Goal: Use online tool/utility: Utilize a website feature to perform a specific function

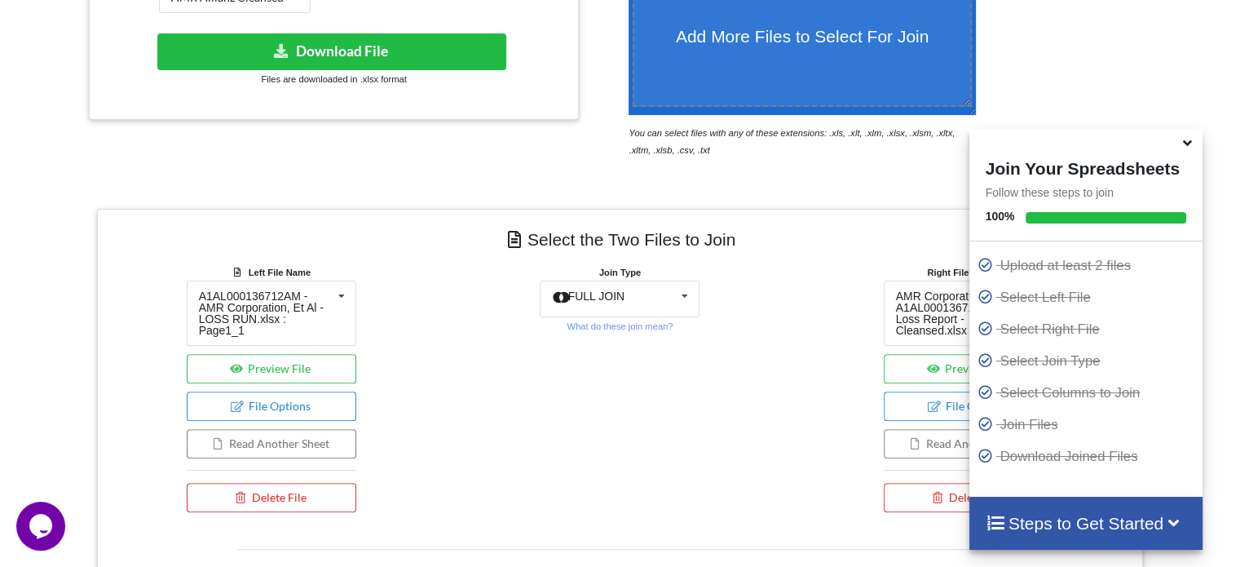
scroll to position [463, 0]
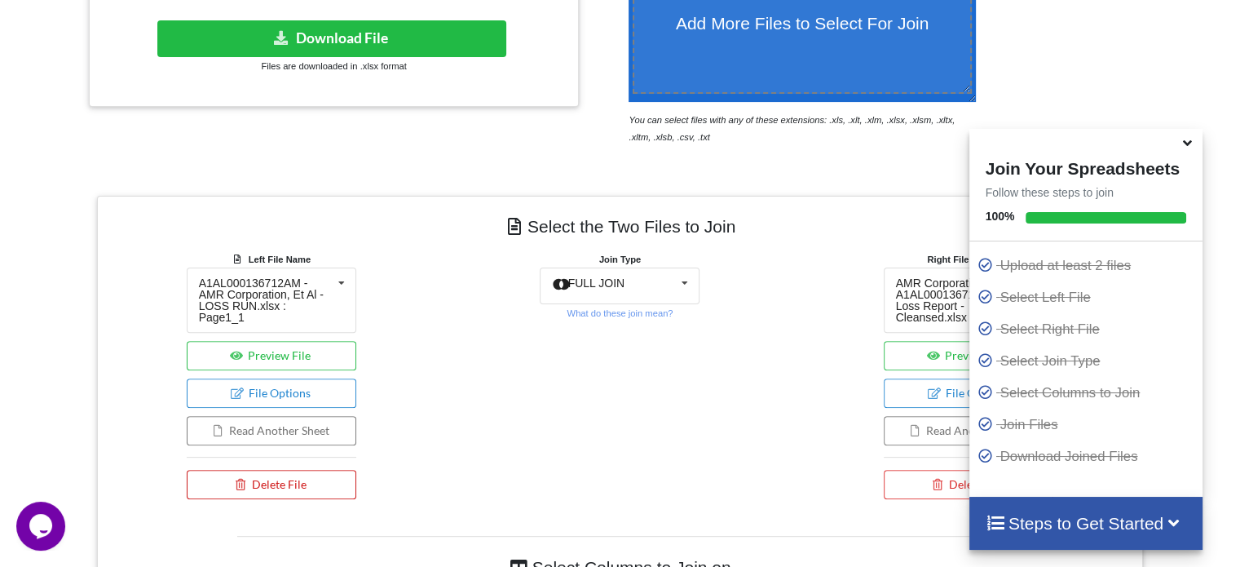
click at [311, 478] on button "Delete File" at bounding box center [272, 484] width 170 height 29
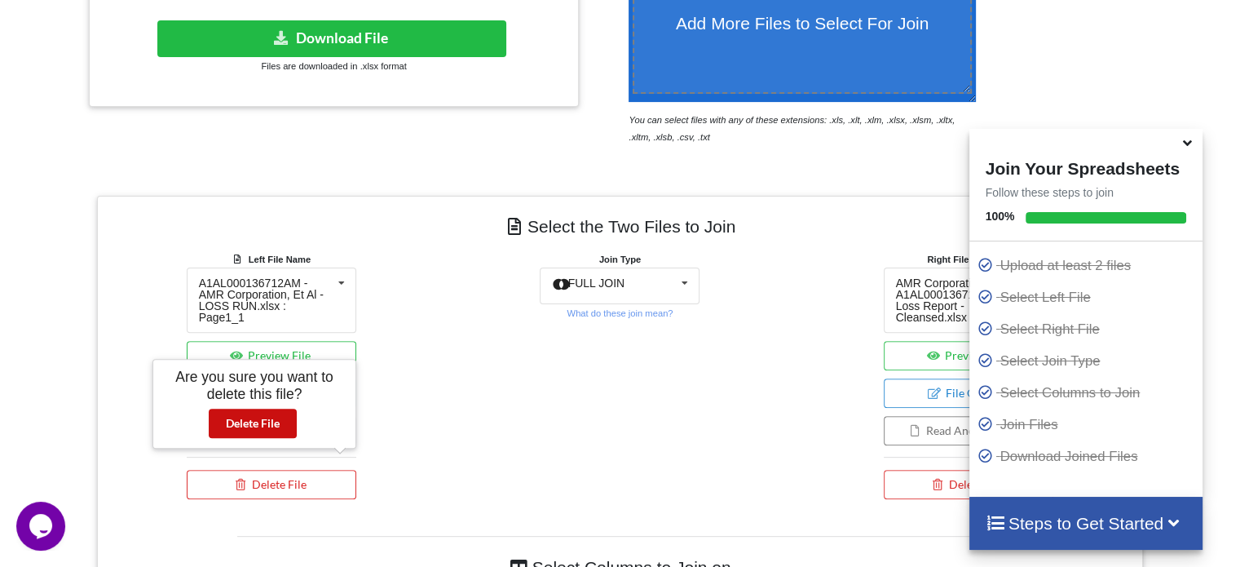
click at [267, 430] on button "Delete File" at bounding box center [253, 423] width 88 height 29
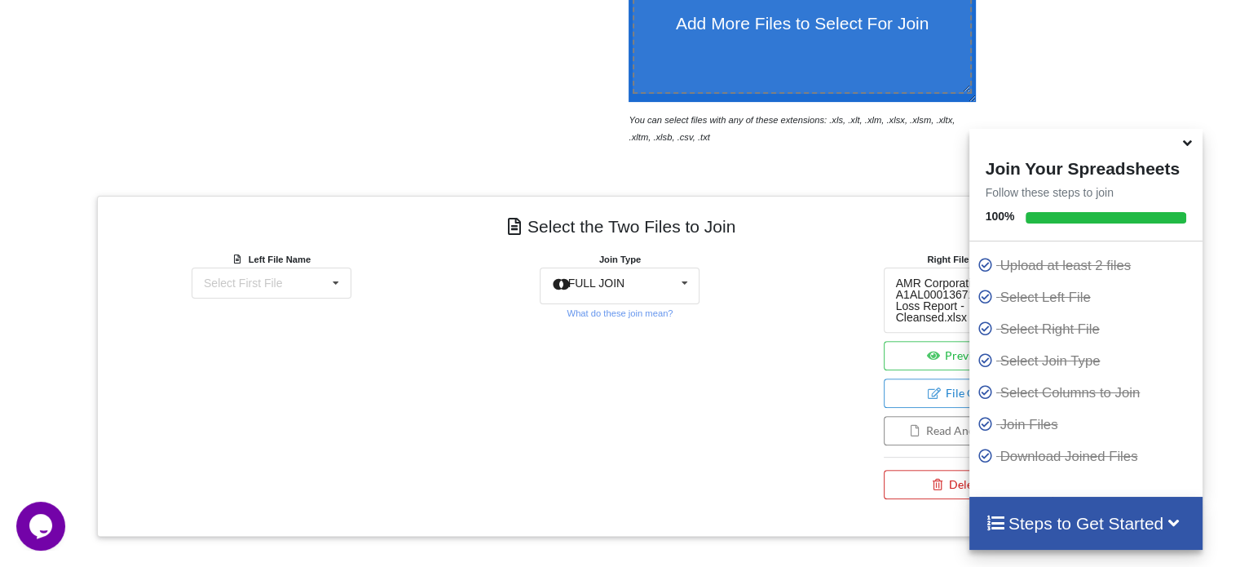
click at [934, 488] on button "Delete File" at bounding box center [969, 484] width 170 height 29
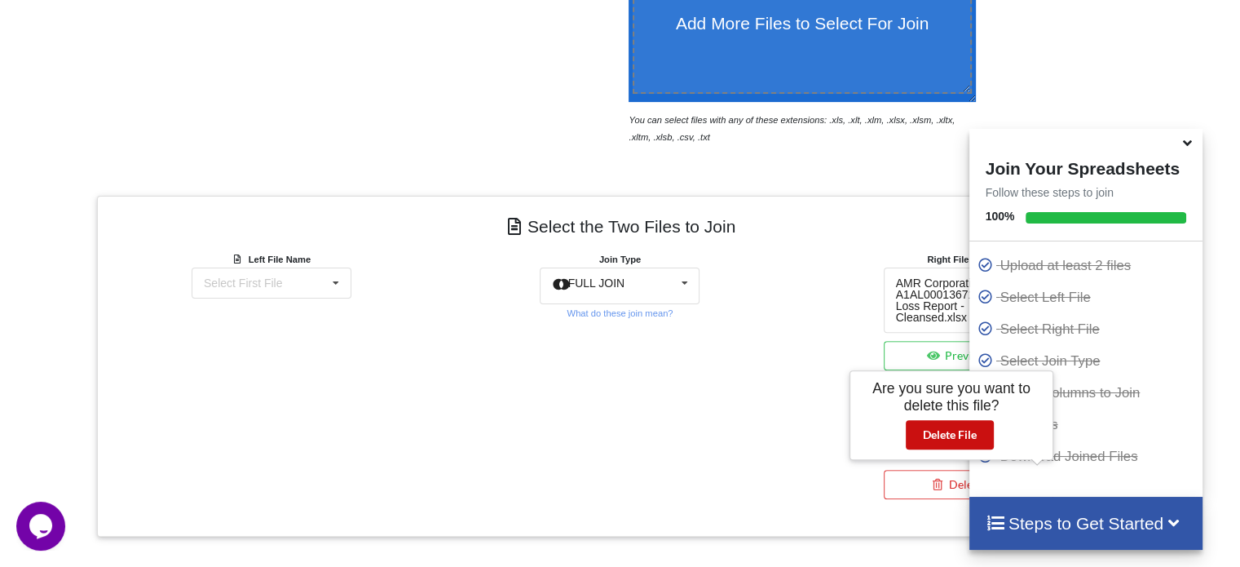
click at [939, 440] on button "Delete File" at bounding box center [950, 434] width 88 height 29
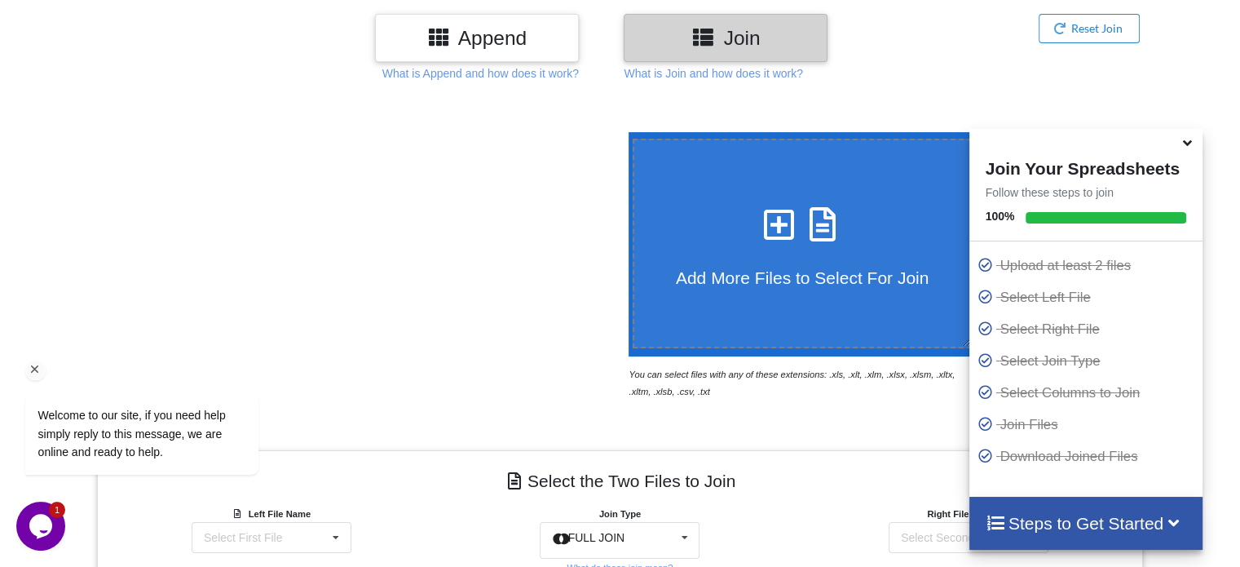
scroll to position [194, 0]
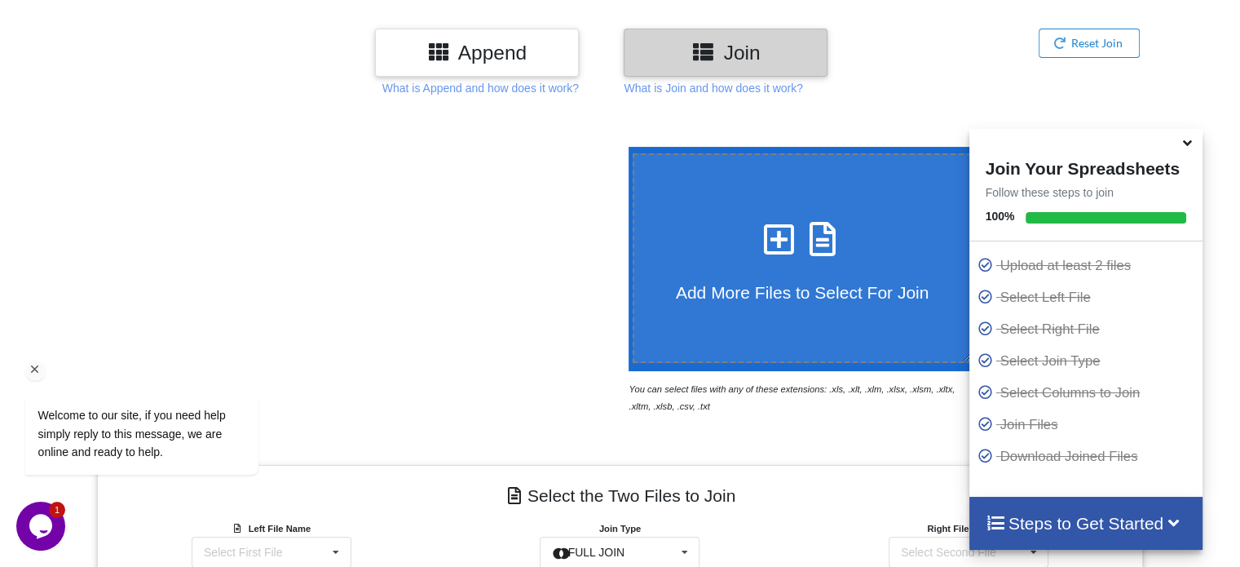
click at [784, 293] on span "Add More Files to Select For Join" at bounding box center [802, 292] width 253 height 19
click at [625, 147] on input "Add More Files to Select For Join" at bounding box center [625, 147] width 0 height 0
type input "C:\fakepath\A1AL000136722AM -American Airlines Group Inc- LOSS RUN.xlsx"
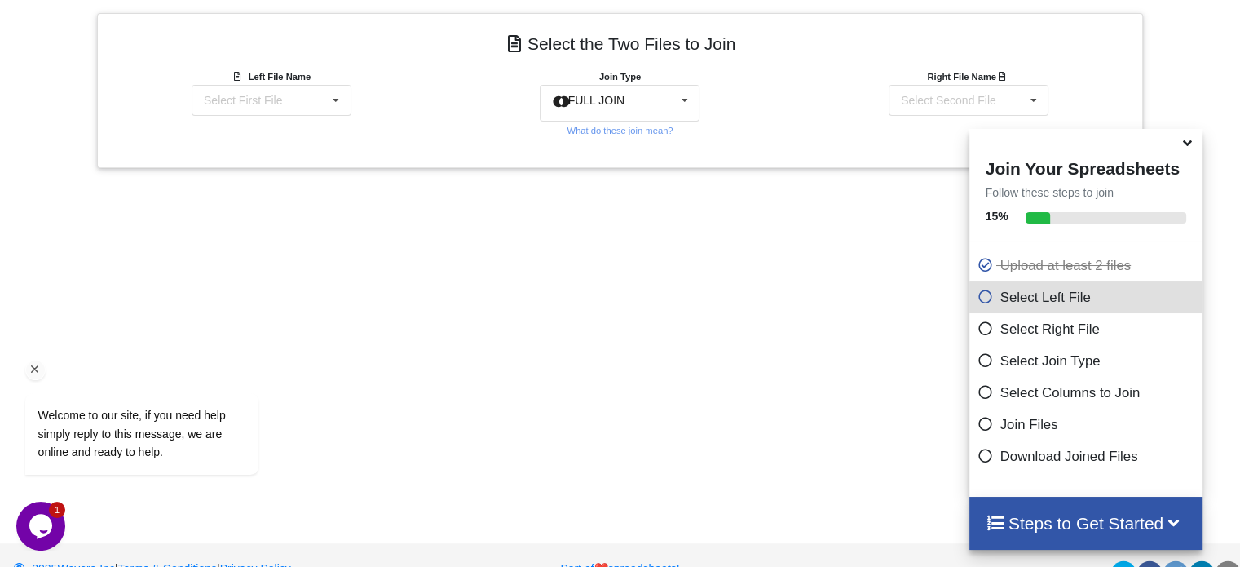
scroll to position [657, 0]
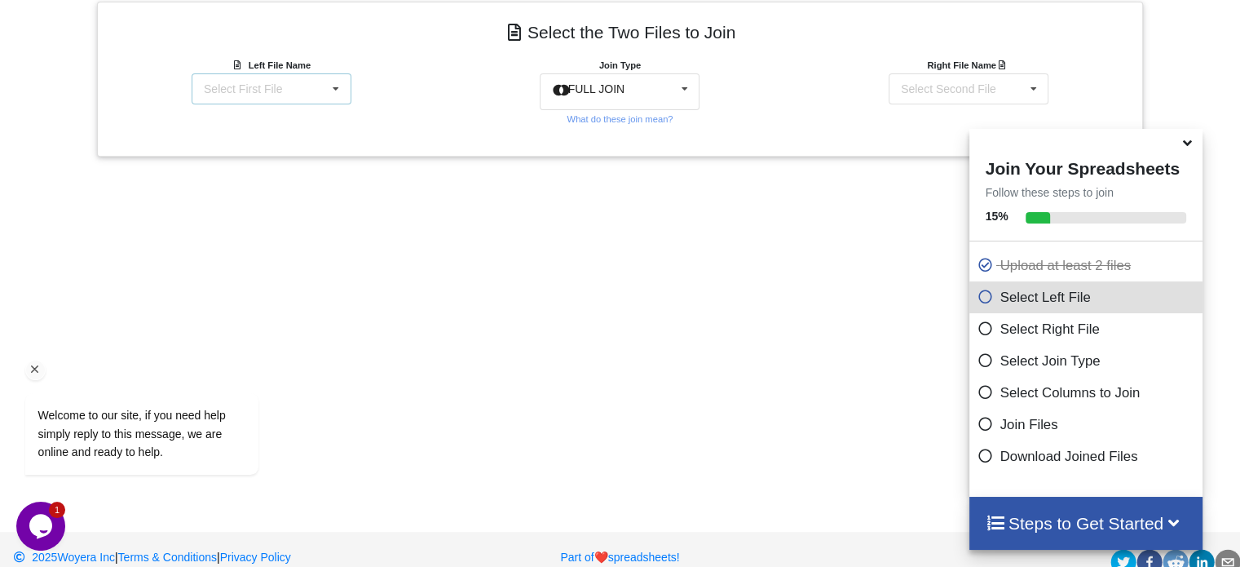
click at [326, 93] on icon at bounding box center [336, 89] width 24 height 30
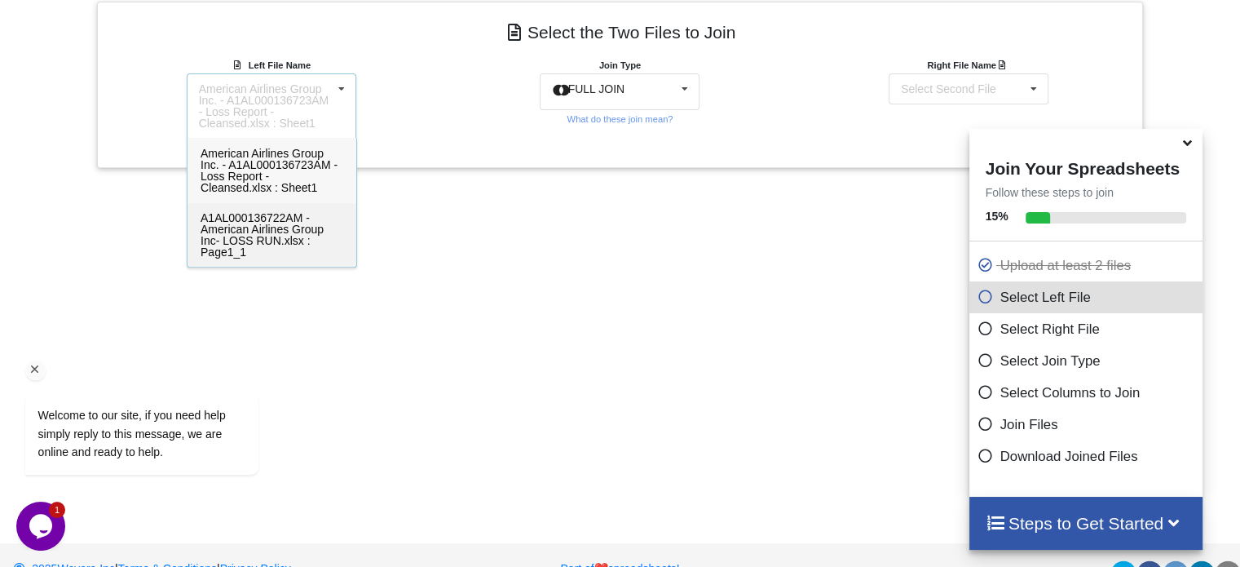
click at [272, 228] on span "A1AL000136722AM -American Airlines Group Inc- LOSS RUN.xlsx : Page1_1" at bounding box center [262, 234] width 123 height 47
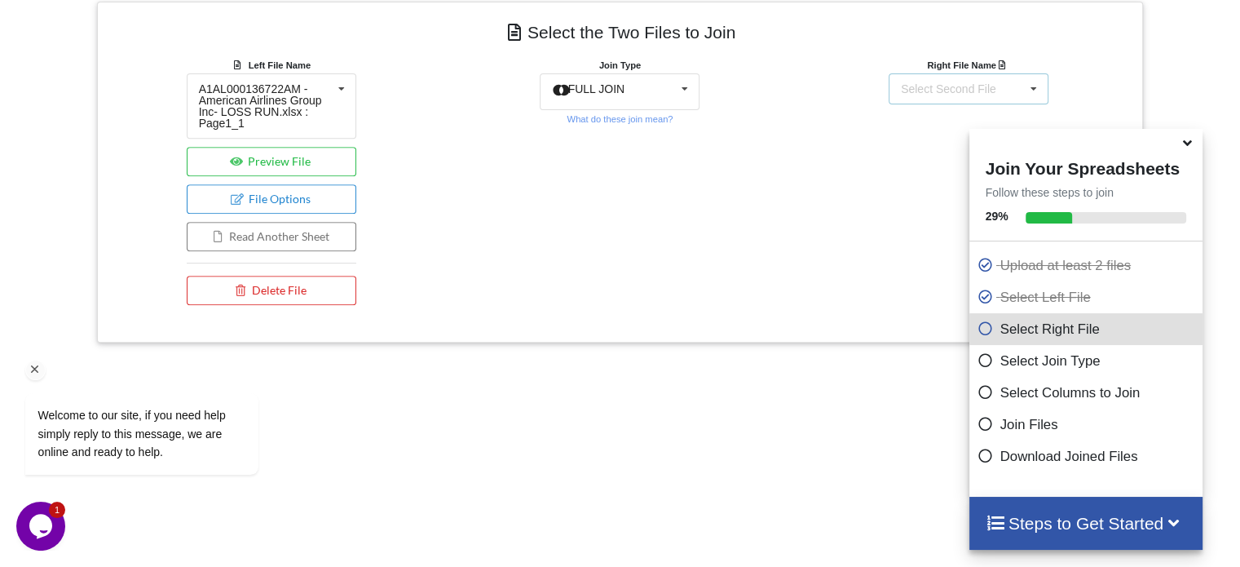
click at [1014, 80] on div "Select Second File American Airlines Group Inc. - A1AL000136723AM - Loss Report…" at bounding box center [969, 88] width 160 height 31
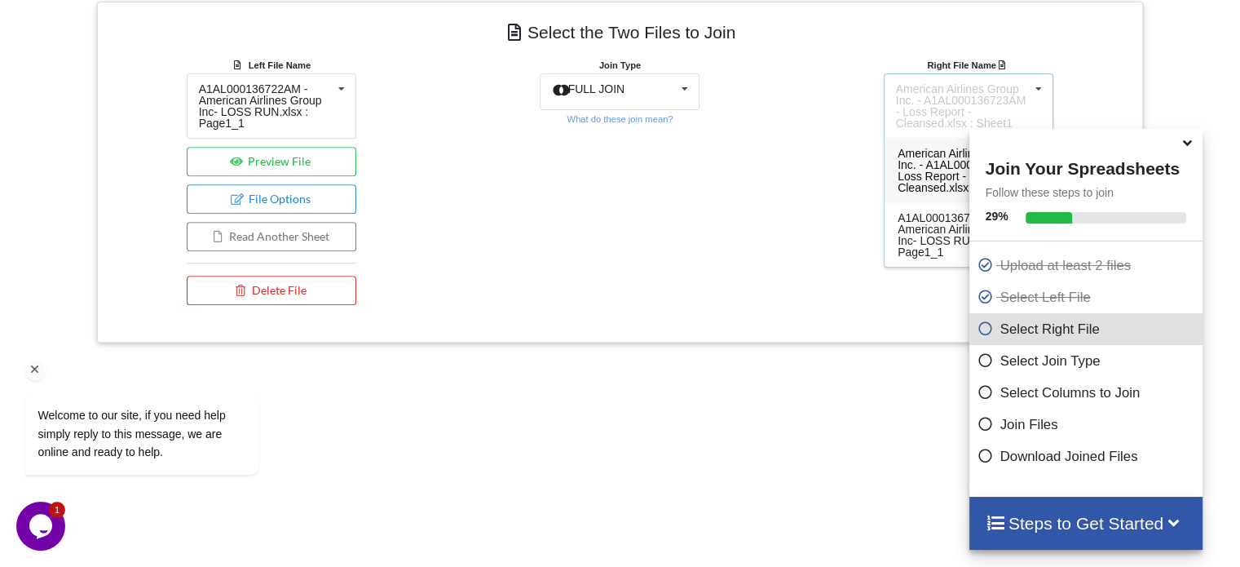
click at [930, 179] on span "American Airlines Group Inc. - A1AL000136723AM - Loss Report - Cleansed.xlsx : …" at bounding box center [966, 170] width 137 height 47
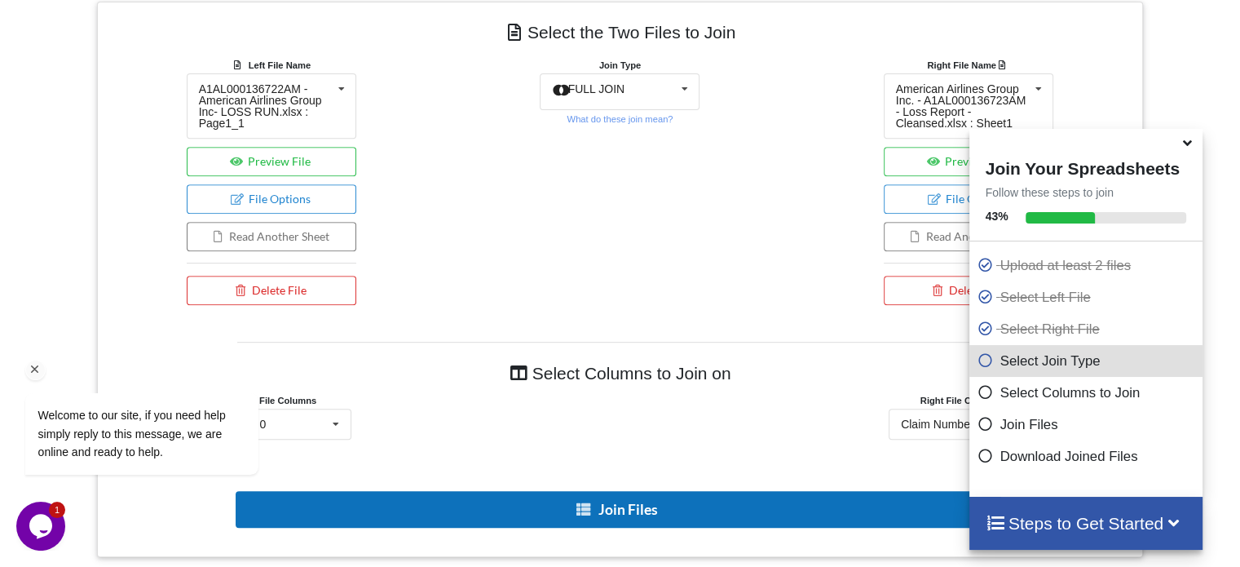
click at [538, 510] on button "Join Files" at bounding box center [619, 509] width 766 height 37
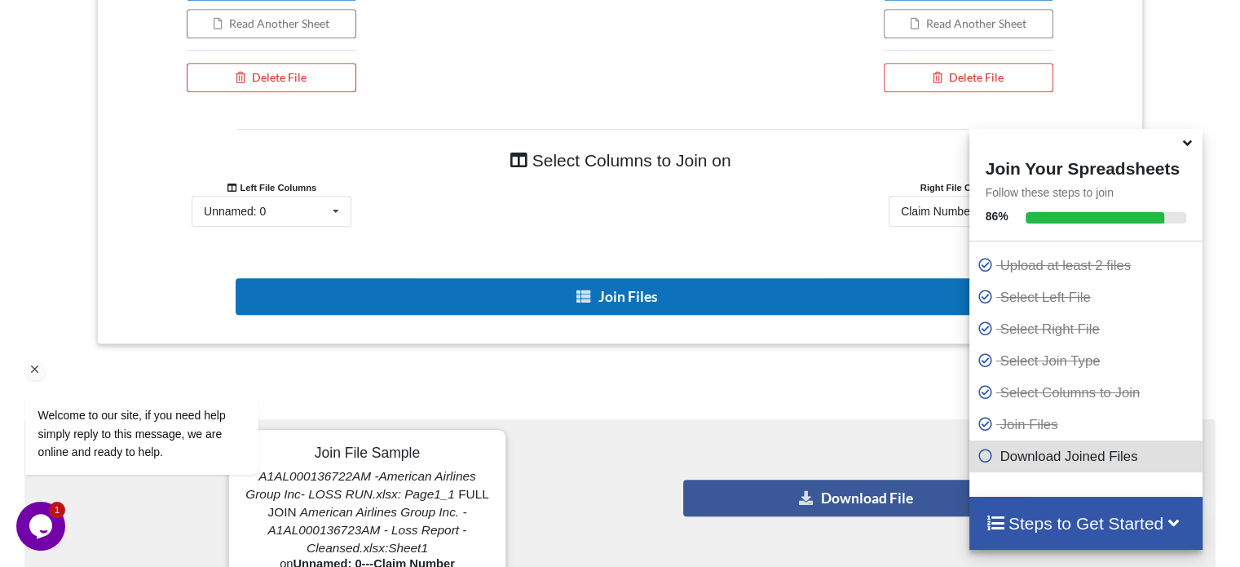
scroll to position [907, 0]
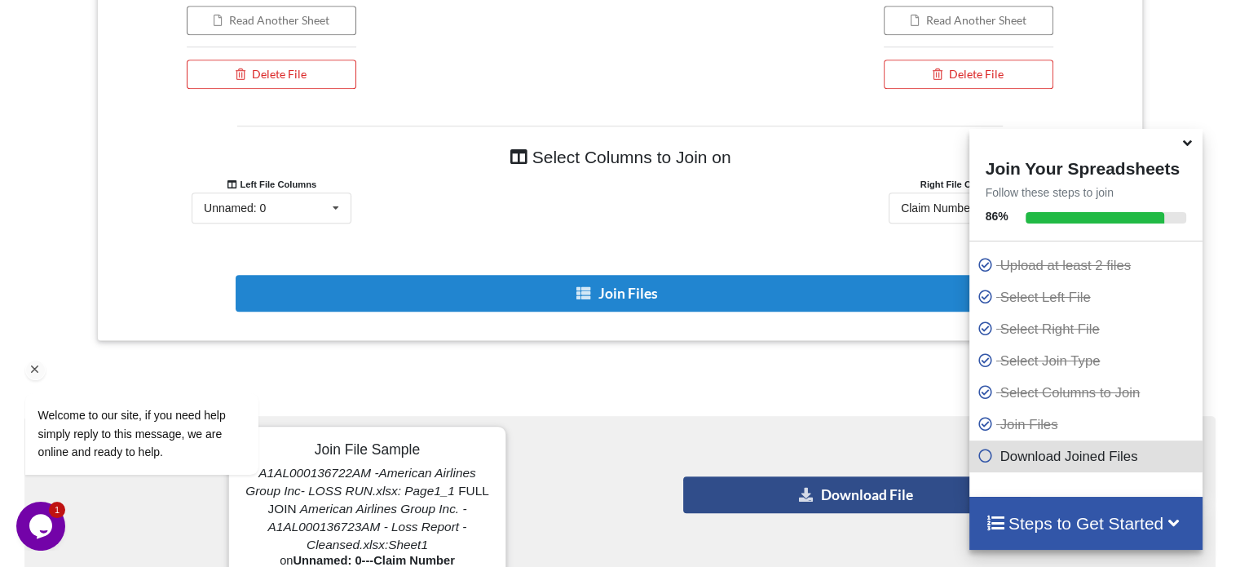
click at [745, 486] on button "Download File" at bounding box center [856, 494] width 347 height 37
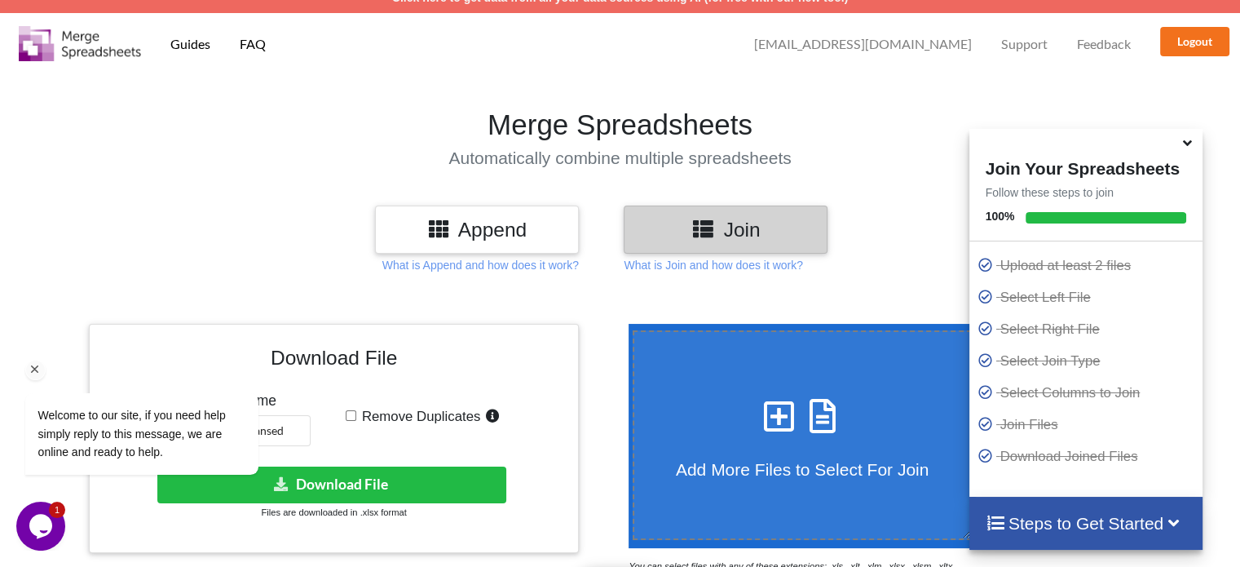
scroll to position [0, 0]
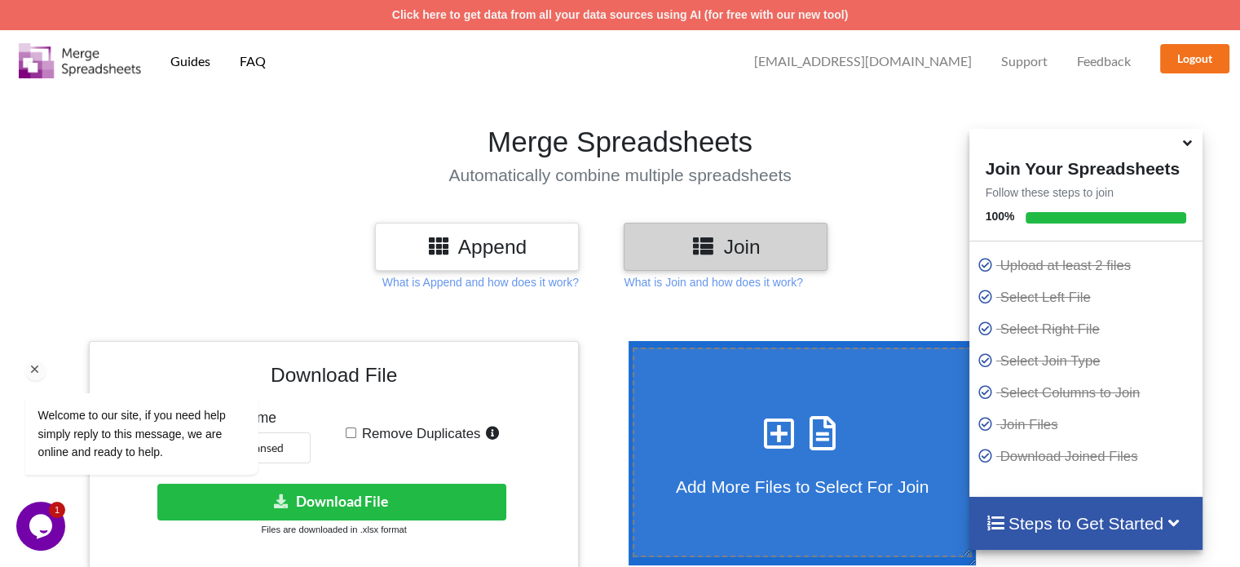
click at [276, 448] on div "Welcome to our site, if you need help simply reply to this message, we are onli…" at bounding box center [163, 434] width 276 height 82
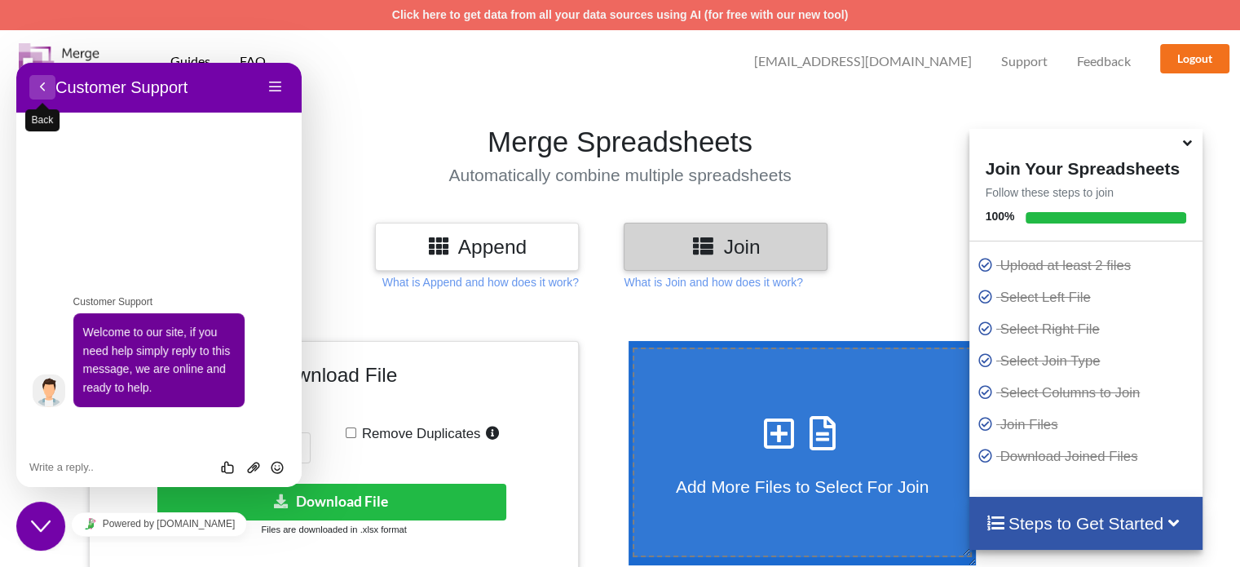
click at [43, 91] on button "Back" at bounding box center [42, 87] width 26 height 24
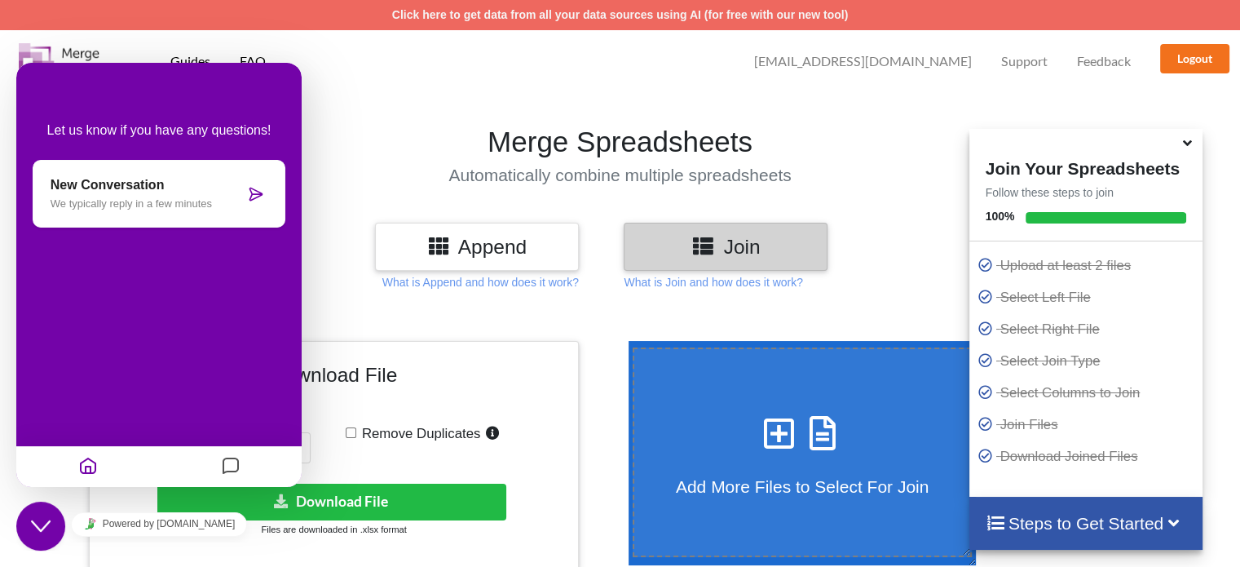
click at [380, 413] on div "Download File Merged File Name AMR Allianz Cleansed Remove Duplicates Download …" at bounding box center [334, 455] width 466 height 204
click at [24, 48] on img at bounding box center [80, 60] width 122 height 35
drag, startPoint x: 101, startPoint y: 96, endPoint x: 106, endPoint y: 161, distance: 65.4
click at [106, 161] on div "Let us know if you have any questions! New Conversation We typically reply in a…" at bounding box center [158, 275] width 285 height 424
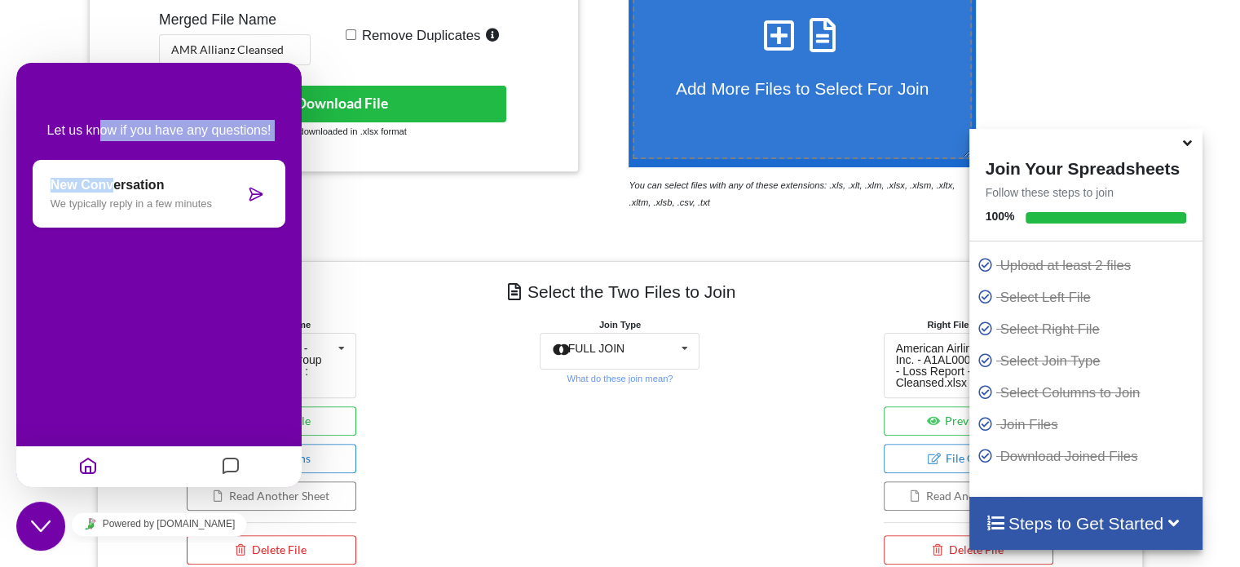
scroll to position [435, 0]
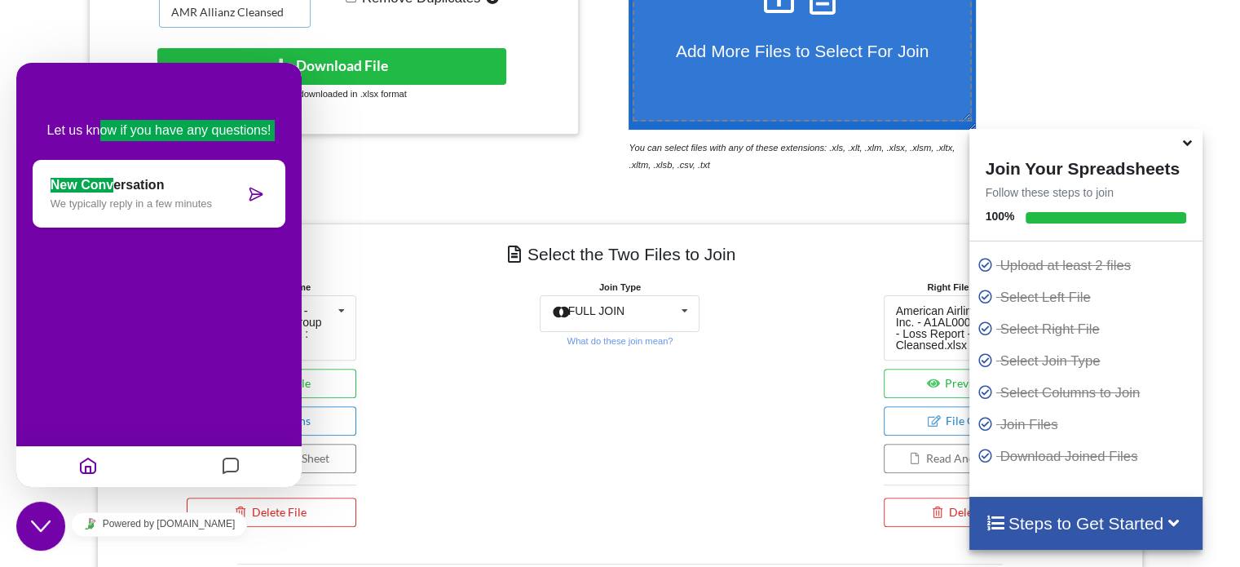
click at [197, 15] on input "AMR Allianz Cleansed" at bounding box center [235, 12] width 152 height 31
click at [201, 12] on input "AMR Allianz Cleansed" at bounding box center [235, 12] width 152 height 31
type input "Allianz Cleansed"
click at [328, 59] on button "Download File" at bounding box center [331, 66] width 349 height 37
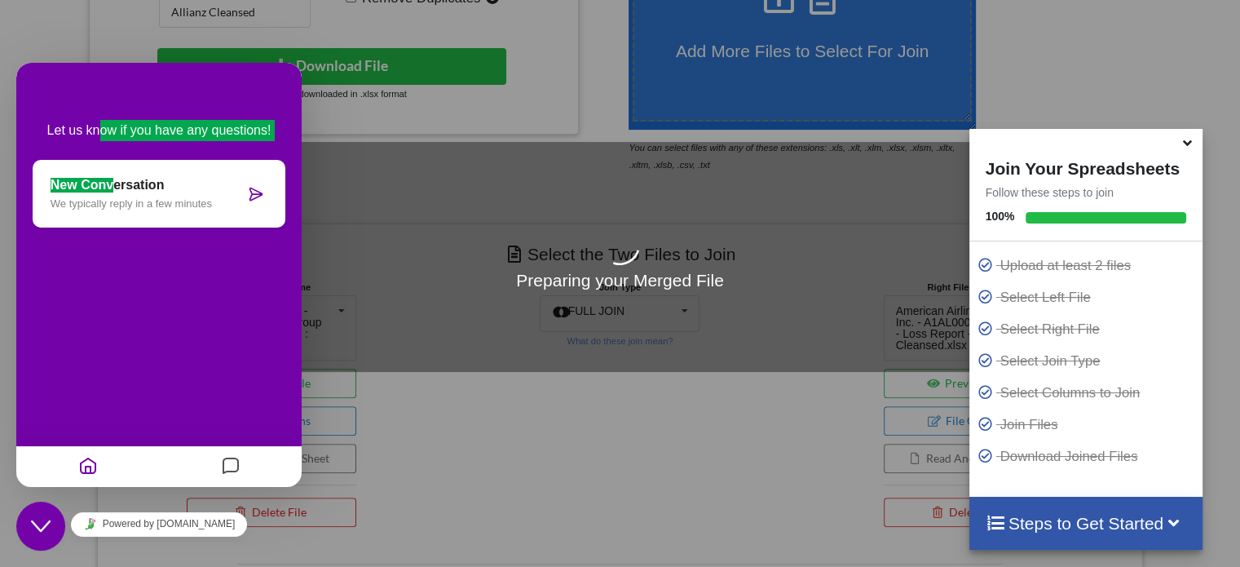
click at [1187, 148] on icon at bounding box center [1187, 140] width 17 height 15
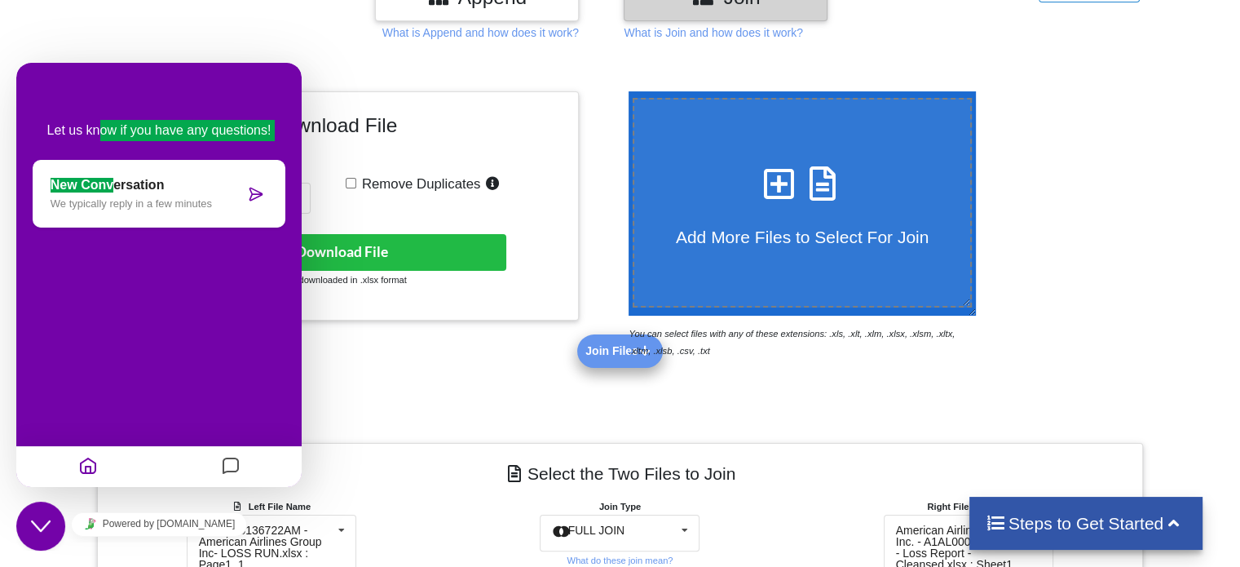
scroll to position [780, 0]
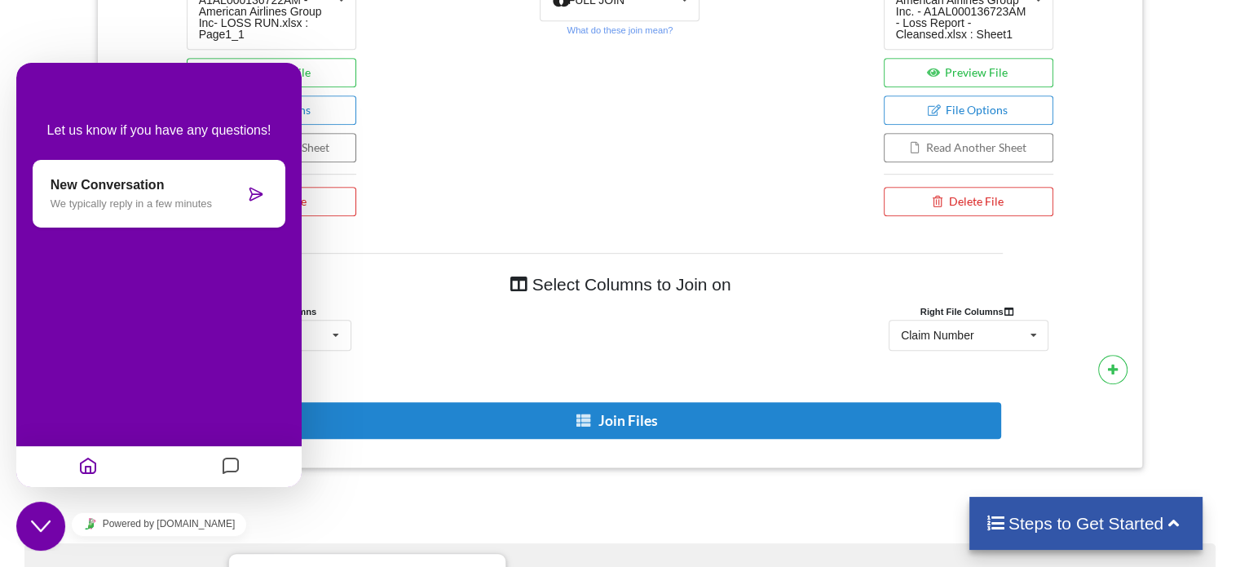
drag, startPoint x: 284, startPoint y: 86, endPoint x: 35, endPoint y: 100, distance: 249.1
click at [35, 100] on div "Let us know if you have any questions! New Conversation We typically reply in a…" at bounding box center [158, 275] width 285 height 424
click at [182, 481] on div at bounding box center [230, 467] width 143 height 32
click at [49, 526] on icon "Close Chat This icon closes the chat window." at bounding box center [41, 526] width 20 height 20
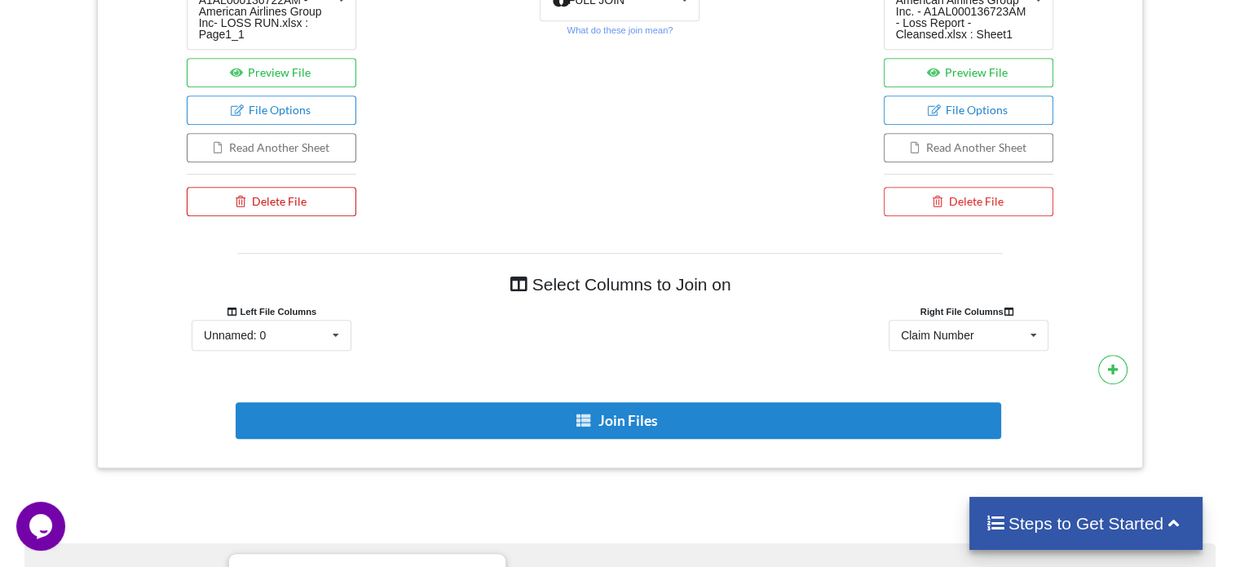
click at [342, 196] on button "Delete File" at bounding box center [272, 201] width 170 height 29
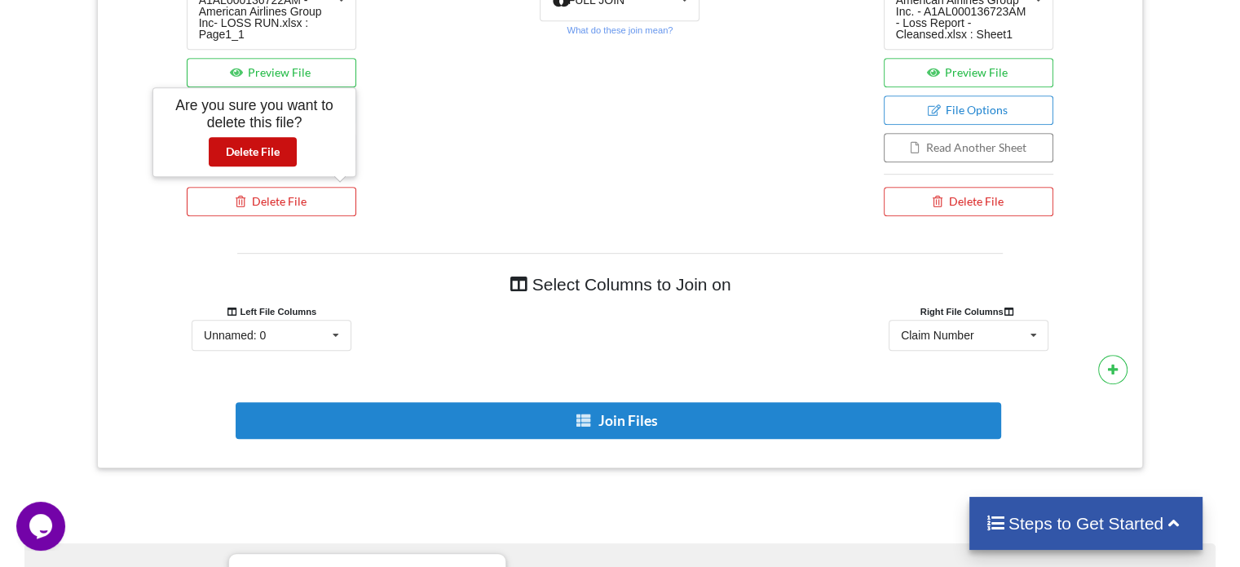
click at [265, 141] on button "Delete File" at bounding box center [253, 151] width 88 height 29
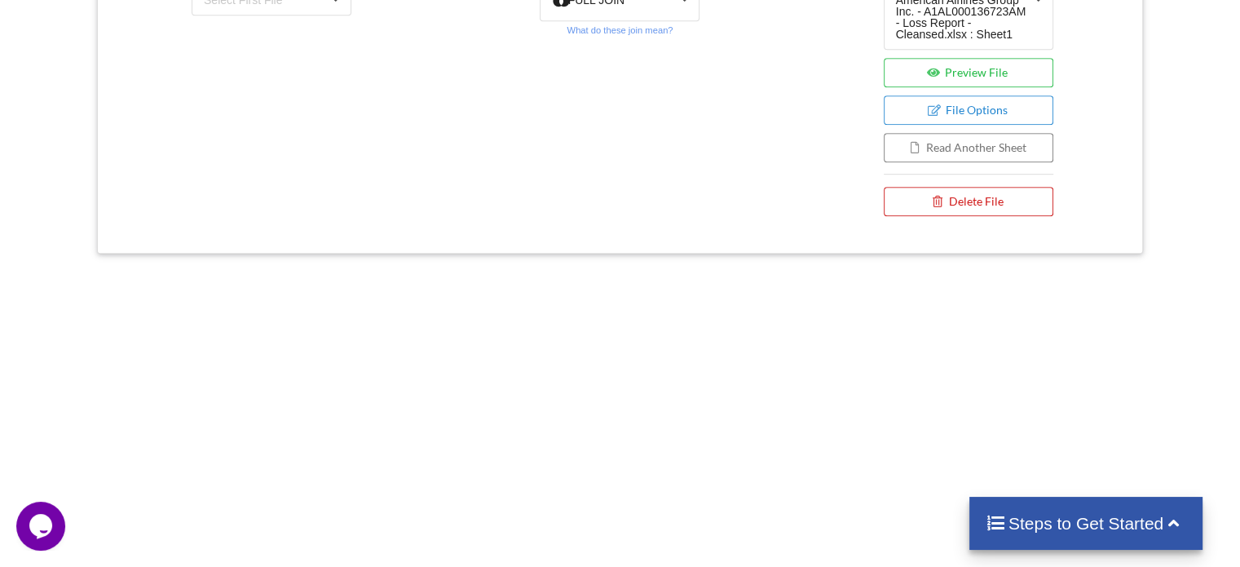
click at [956, 187] on button "Delete File" at bounding box center [969, 201] width 170 height 29
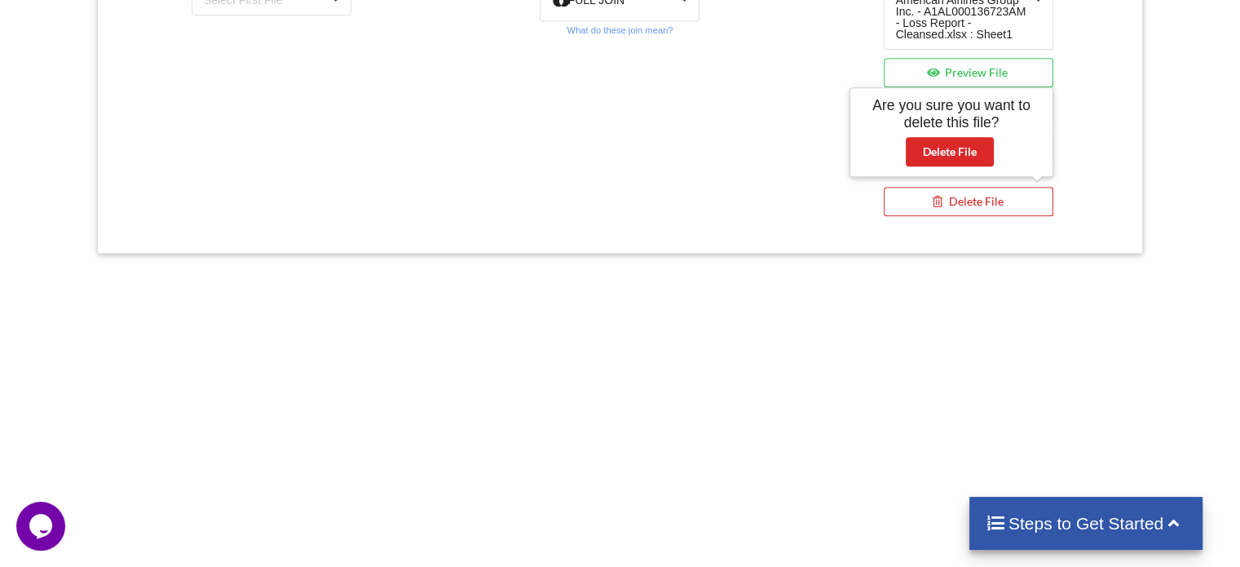
click at [956, 187] on button "Delete File" at bounding box center [969, 201] width 170 height 29
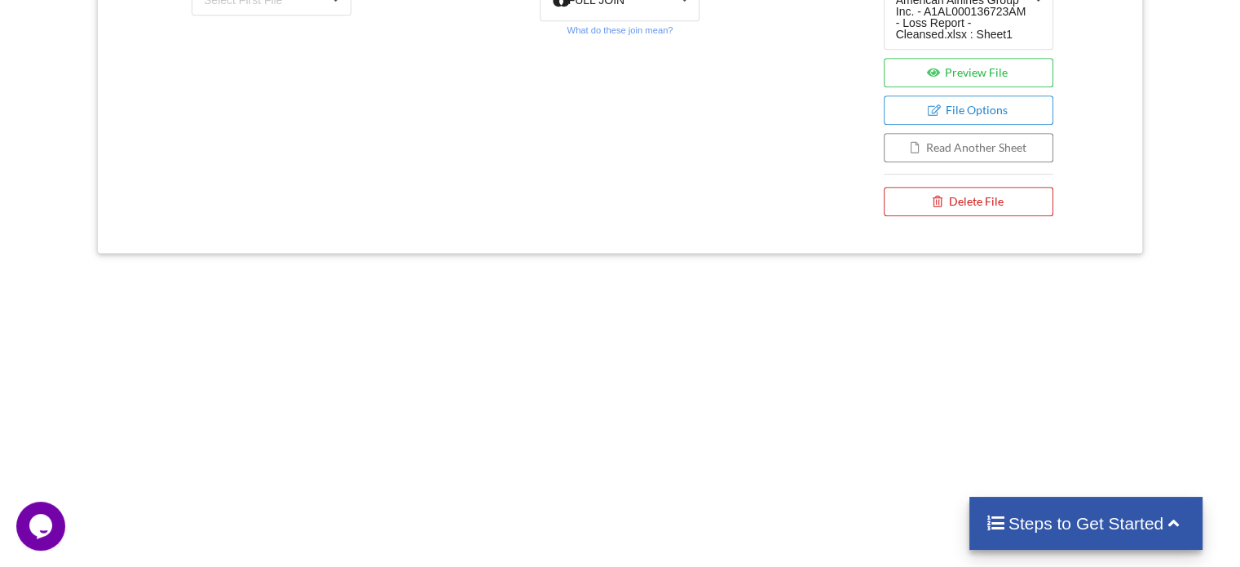
click at [956, 199] on button "Delete File" at bounding box center [969, 201] width 170 height 29
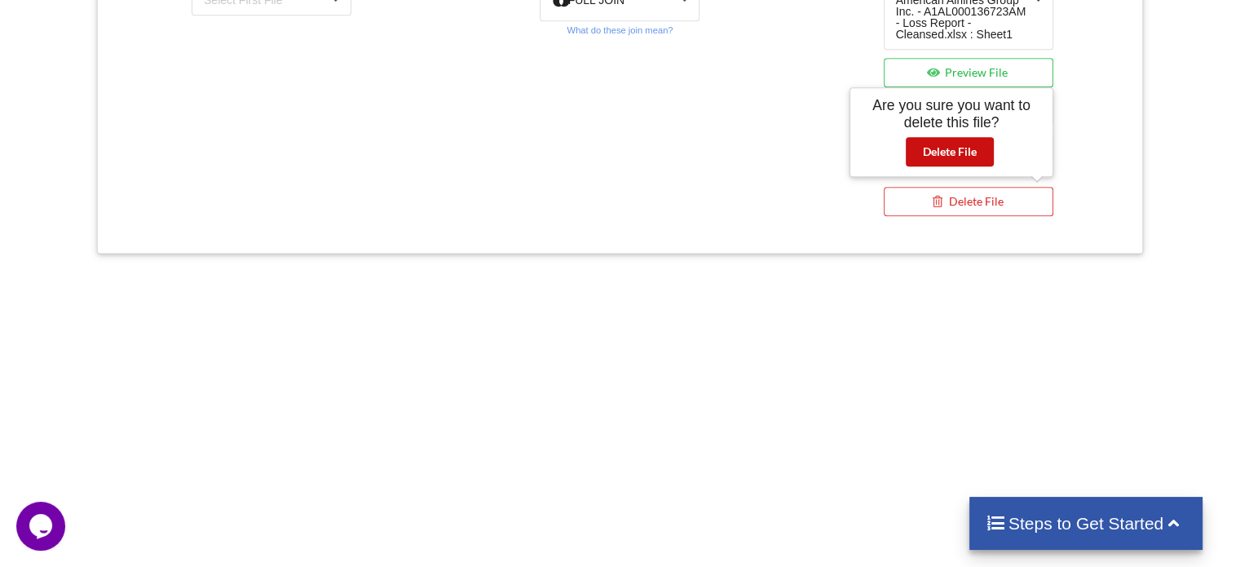
click at [965, 156] on button "Delete File" at bounding box center [950, 151] width 88 height 29
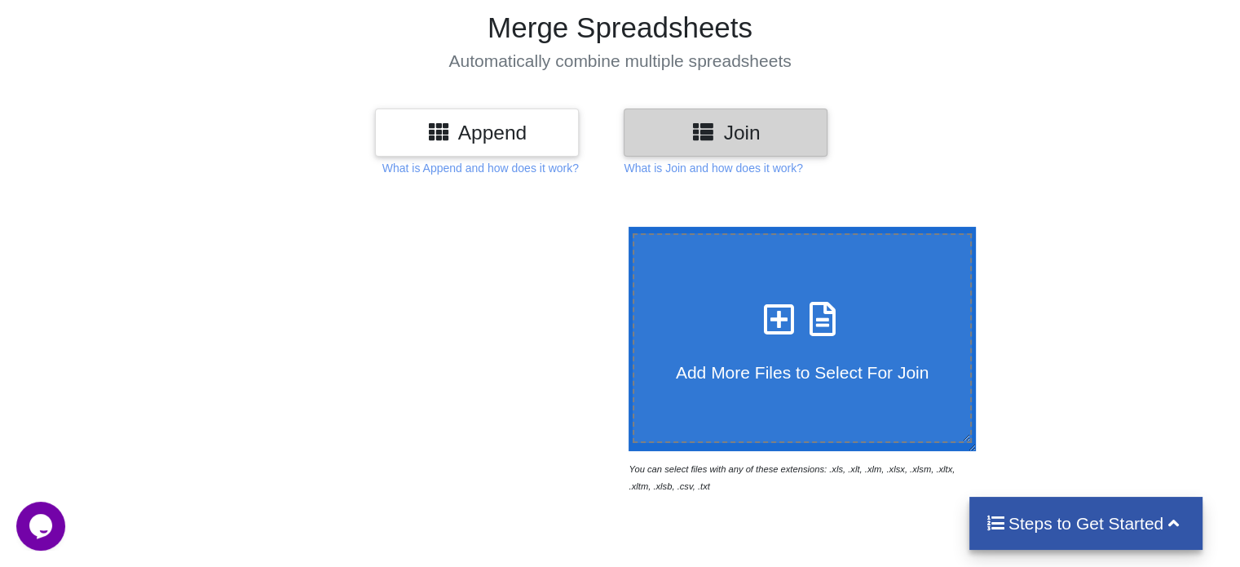
scroll to position [107, 0]
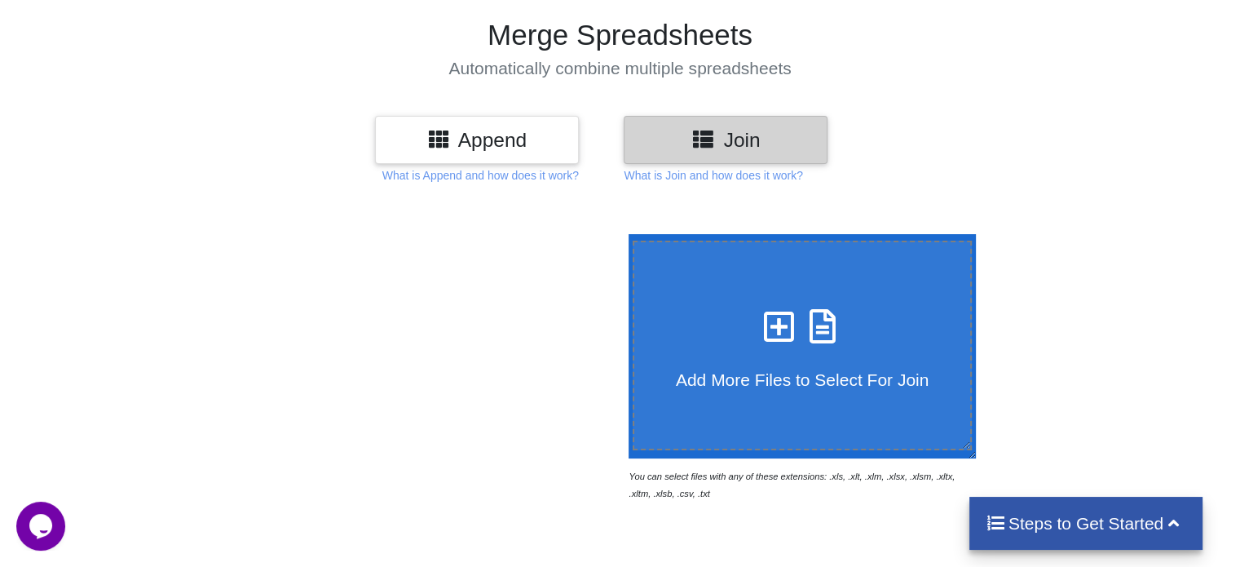
click at [758, 376] on span "Add More Files to Select For Join" at bounding box center [802, 379] width 253 height 19
click at [625, 234] on input "Add More Files to Select For Join" at bounding box center [625, 234] width 0 height 0
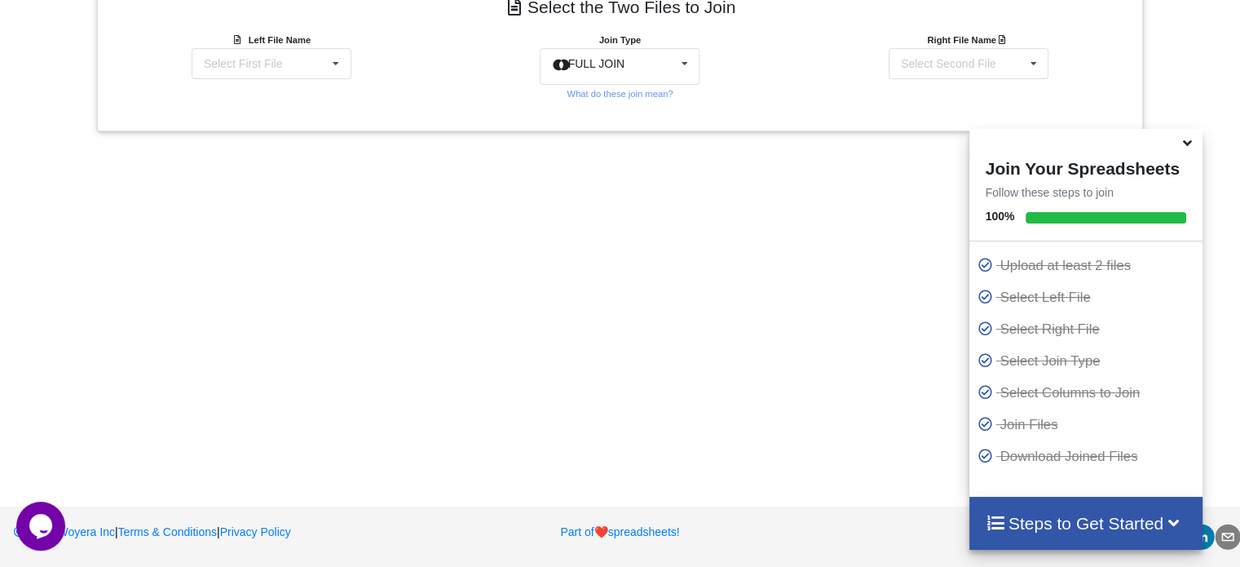
scroll to position [0, 0]
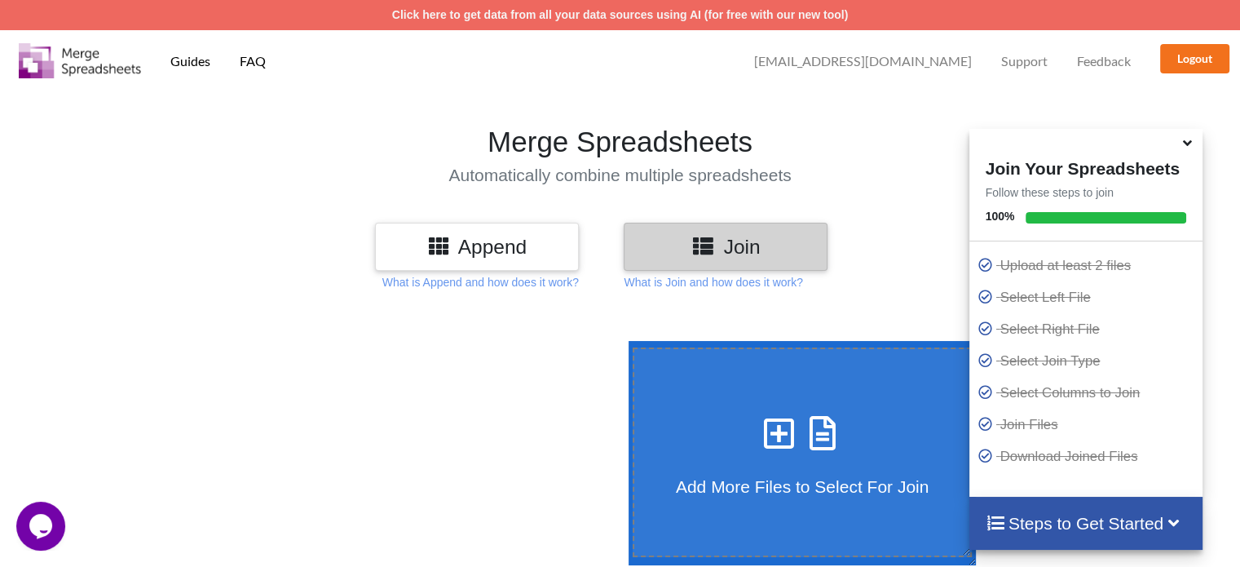
click at [744, 446] on div "Add More Files to Select For Join" at bounding box center [802, 452] width 337 height 89
click at [625, 341] on input "Add More Files to Select For Join" at bounding box center [625, 341] width 0 height 0
type input "C:\fakepath\2025 Liabs Master - [DATE] Global.xlsx"
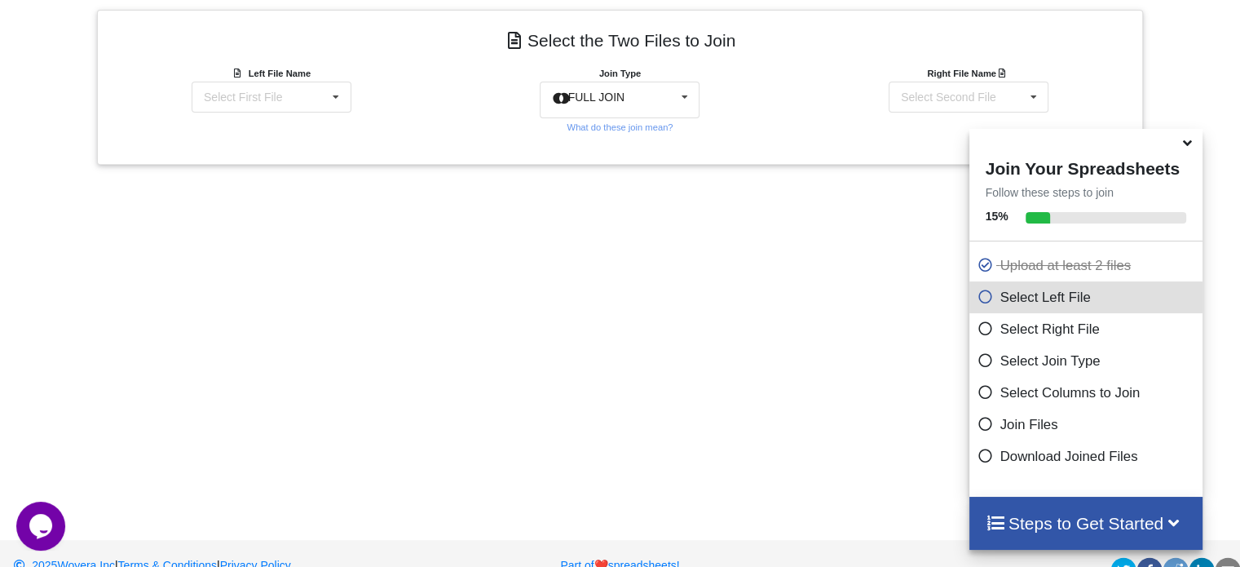
scroll to position [657, 0]
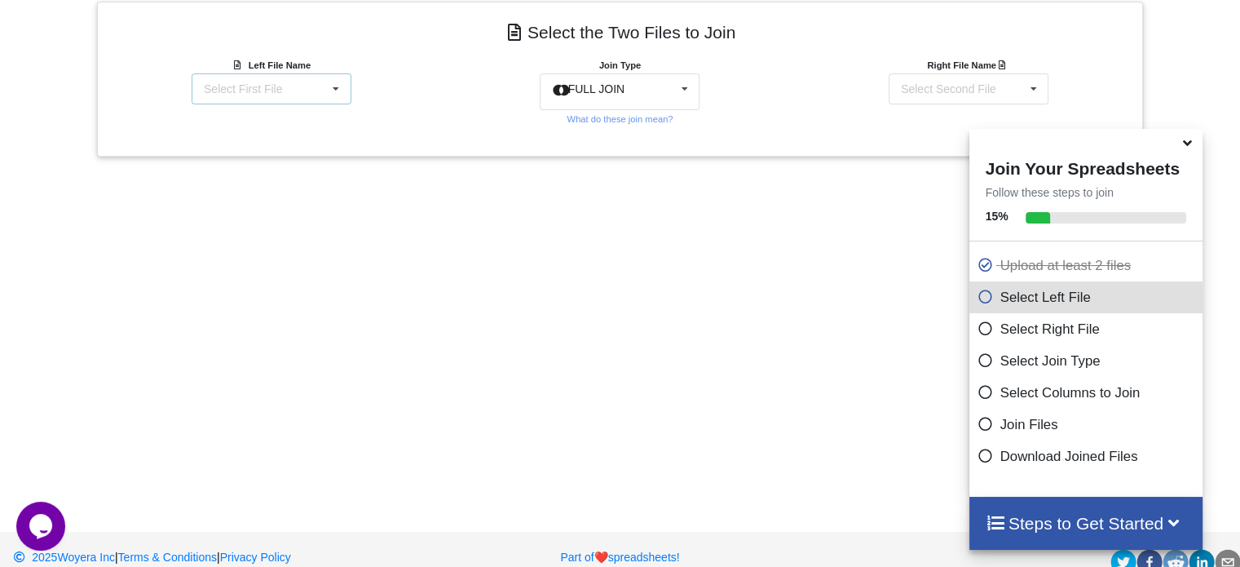
click at [335, 86] on icon at bounding box center [336, 89] width 24 height 30
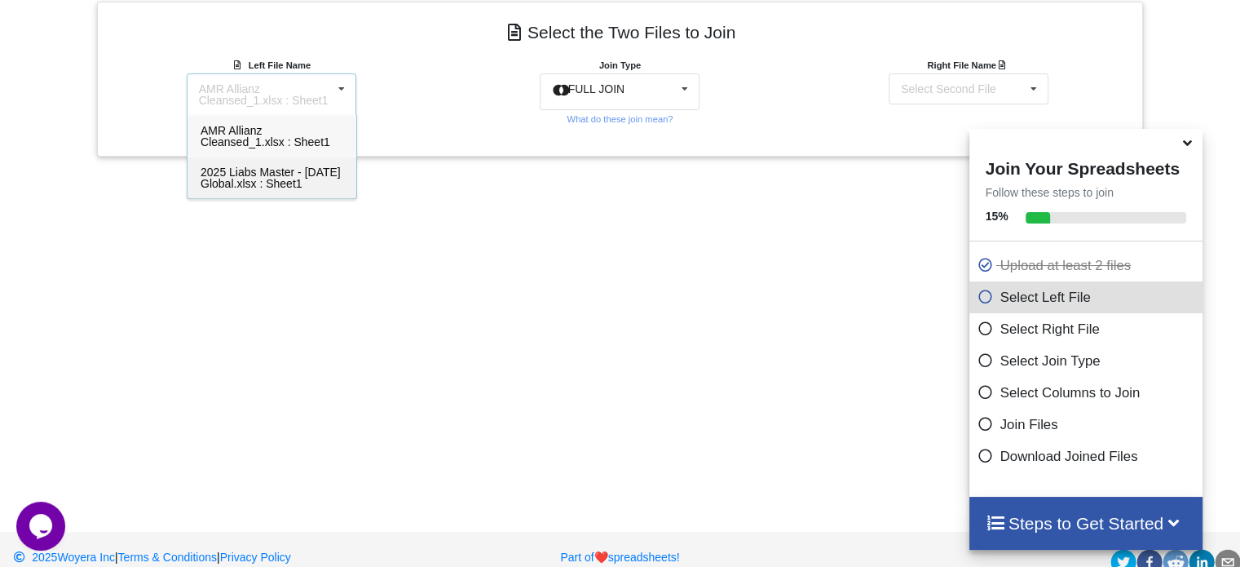
click at [263, 173] on span "2025 Liabs Master - [DATE] Global.xlsx : Sheet1" at bounding box center [271, 178] width 140 height 24
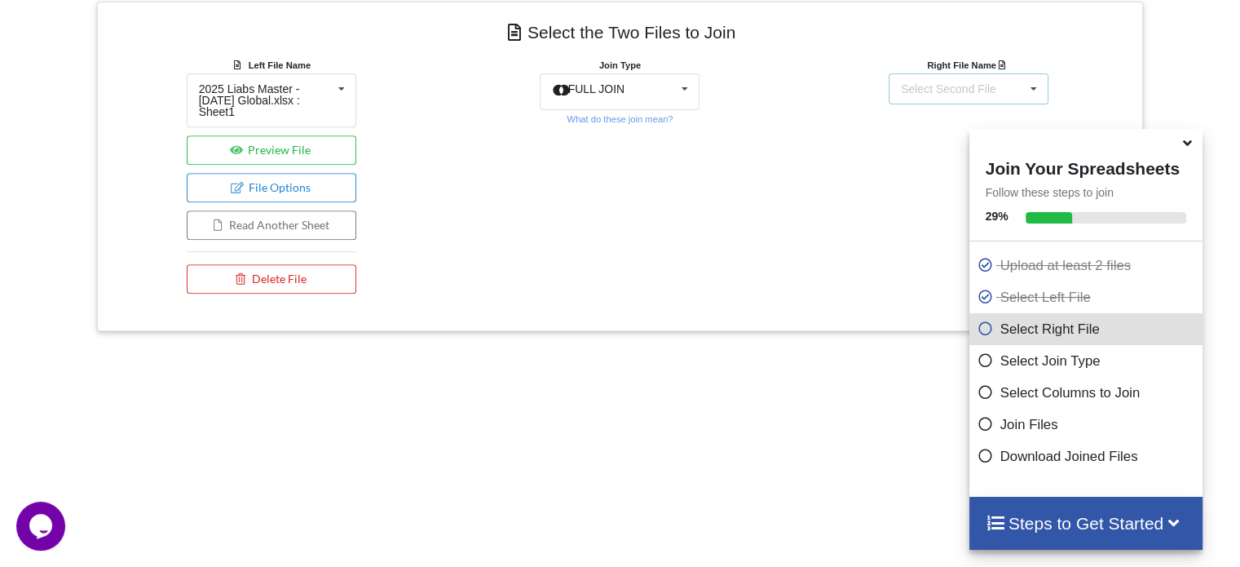
click at [1035, 88] on icon at bounding box center [1033, 89] width 24 height 30
click at [930, 142] on span "AMR Allianz Cleansed_1.xlsx : Sheet1" at bounding box center [963, 136] width 130 height 24
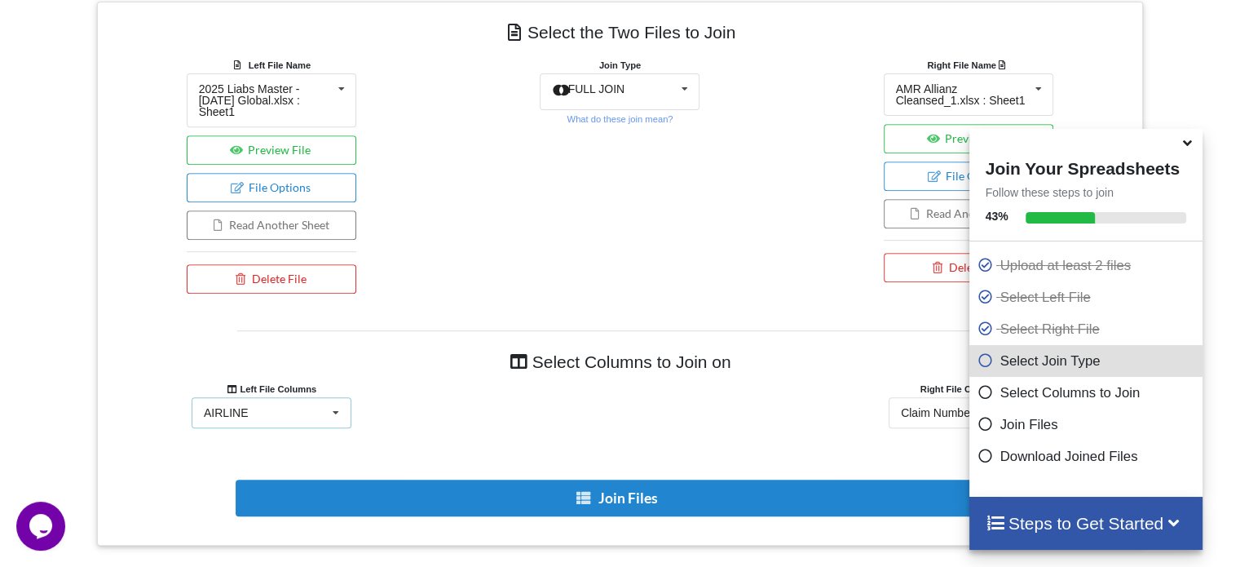
click at [334, 400] on icon at bounding box center [336, 413] width 24 height 30
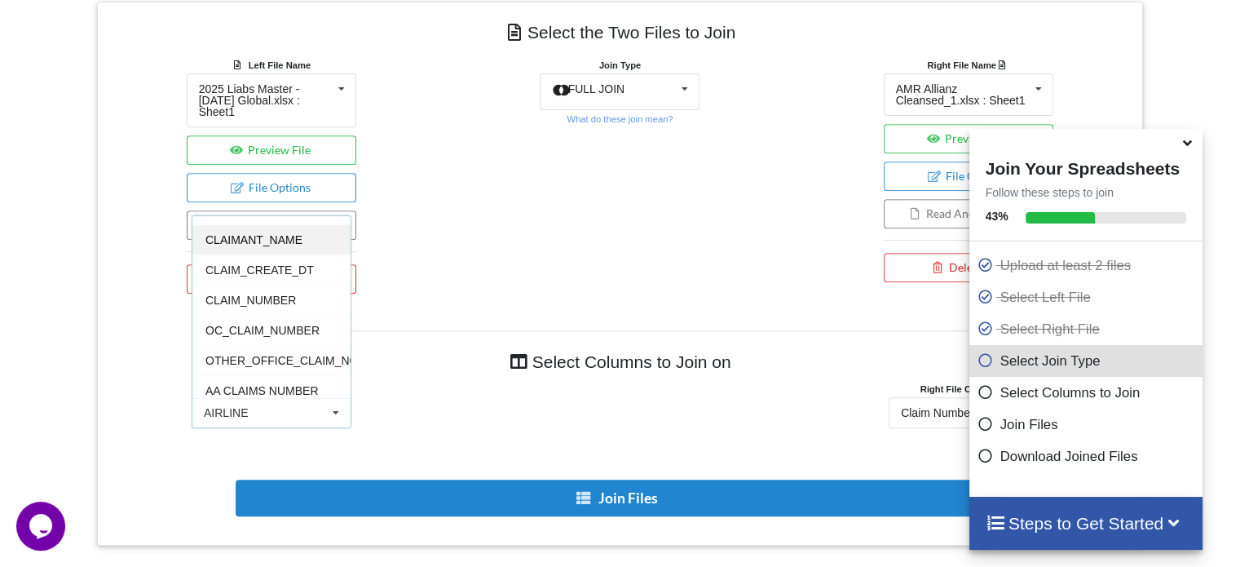
scroll to position [120, 0]
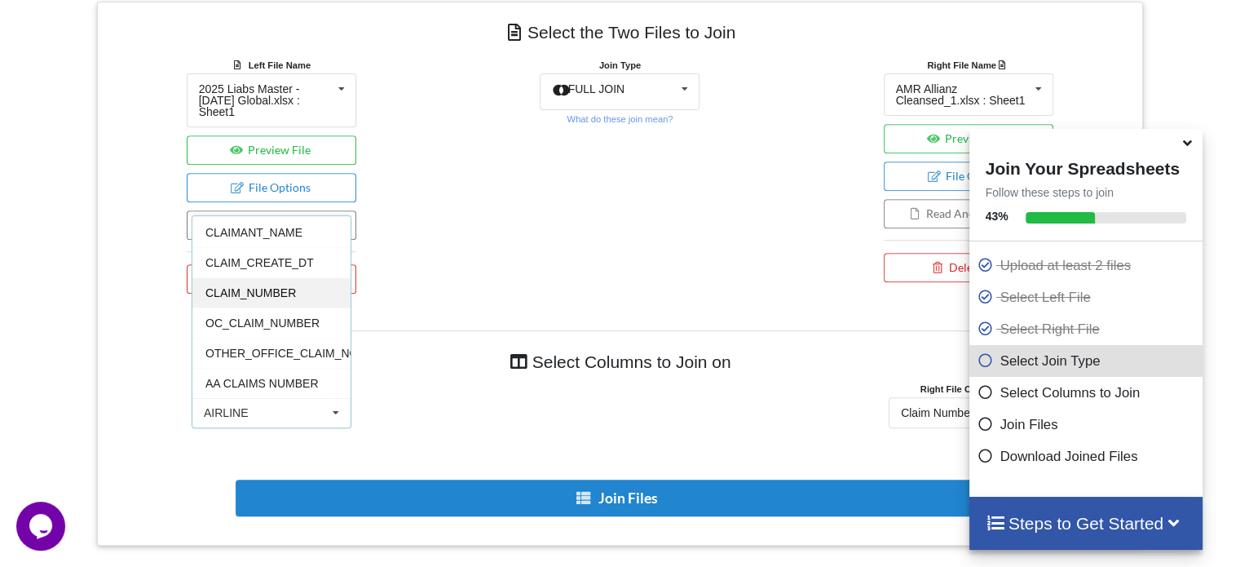
click at [289, 287] on div "CLAIM_NUMBER" at bounding box center [271, 292] width 158 height 30
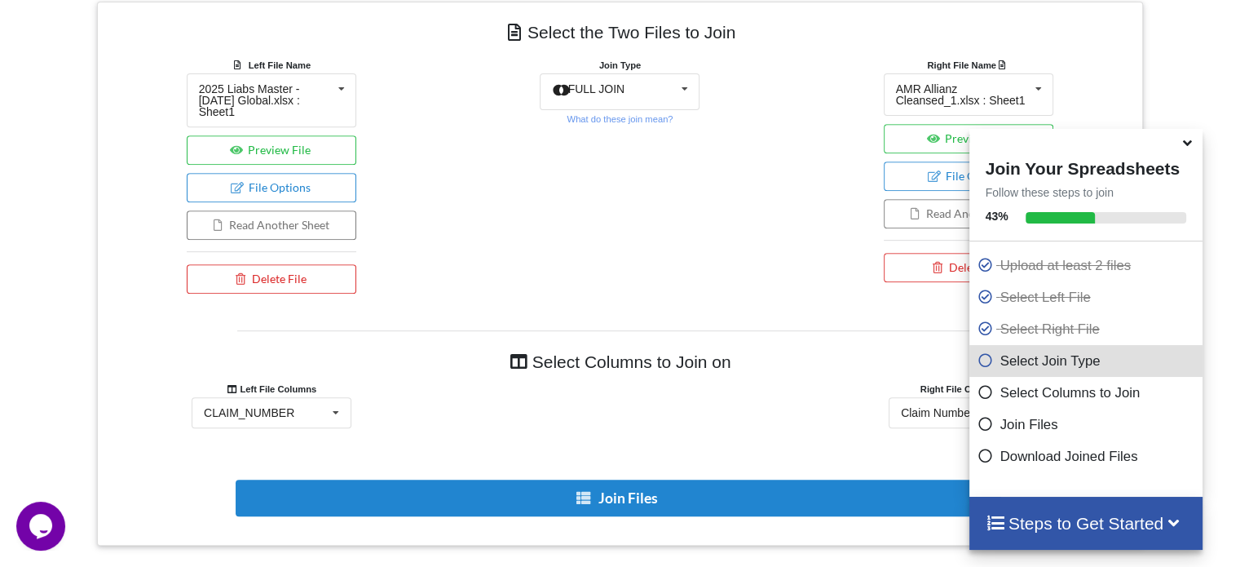
click at [1191, 148] on icon at bounding box center [1187, 140] width 17 height 15
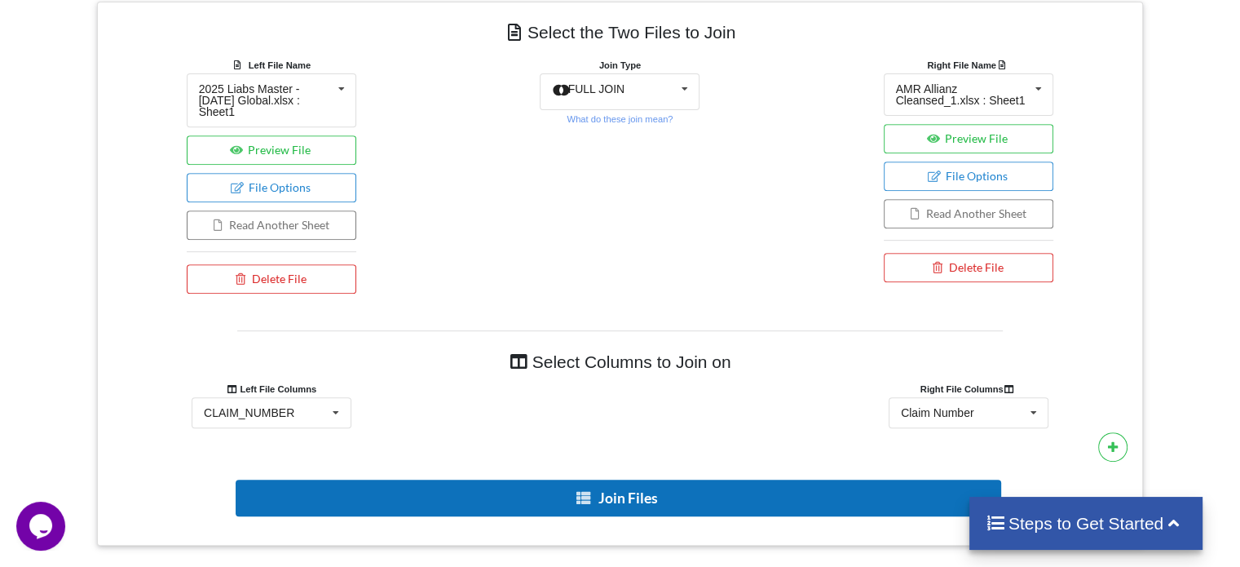
click at [683, 483] on button "Join Files" at bounding box center [619, 497] width 766 height 37
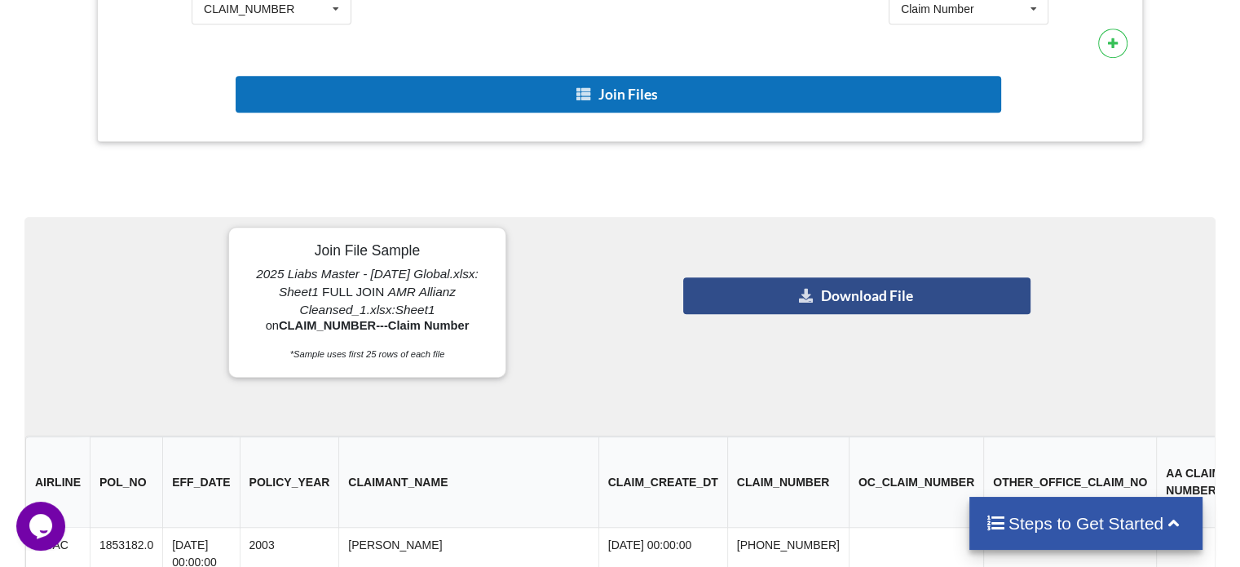
scroll to position [1096, 0]
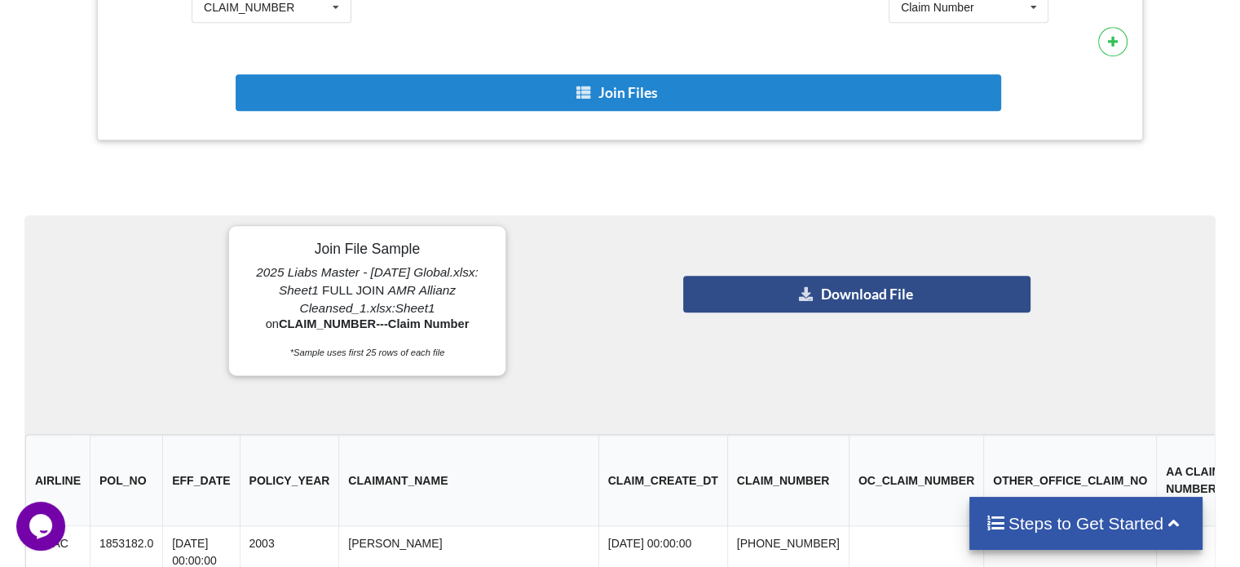
click at [793, 276] on button "Download File" at bounding box center [856, 294] width 347 height 37
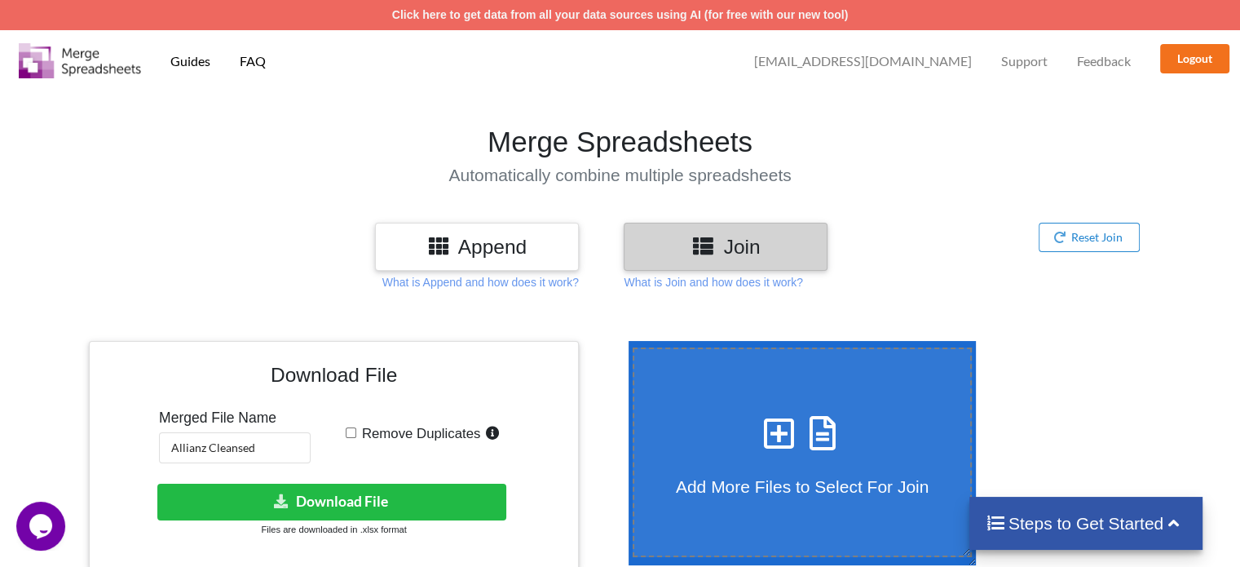
scroll to position [0, 0]
click at [231, 453] on input "Allianz Cleansed" at bounding box center [235, 447] width 152 height 31
click at [258, 449] on input "Allianz Cleansed" at bounding box center [235, 447] width 152 height 31
type input "A"
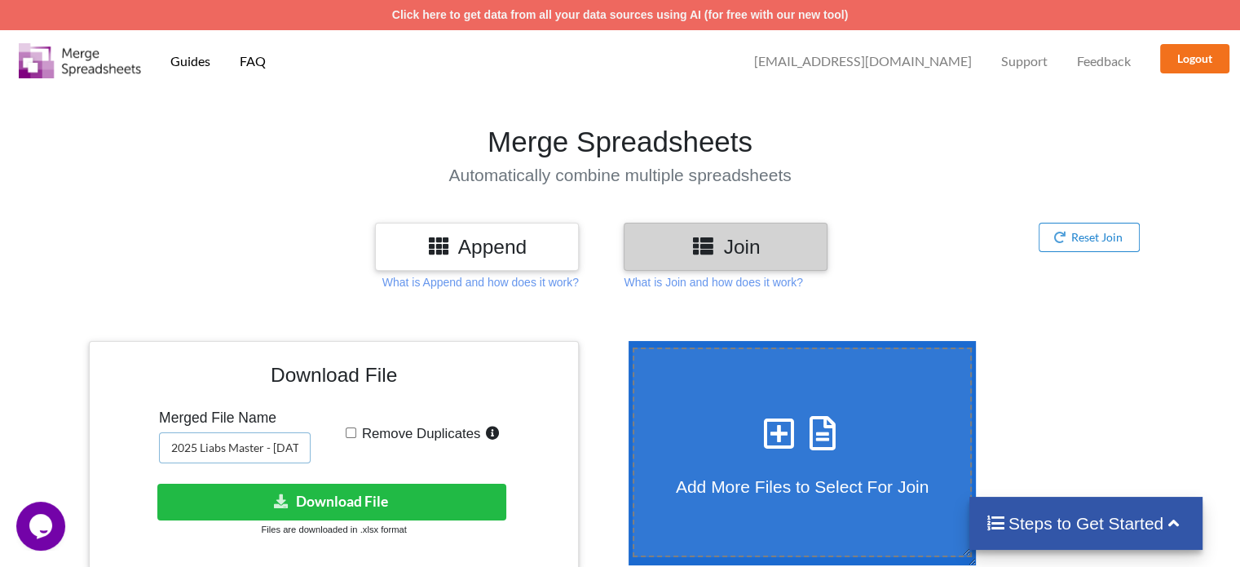
click at [252, 453] on input "2025 Liabs Master - [DATE] Global" at bounding box center [235, 447] width 152 height 31
type input "2025 Liabs Master - [DATE] Global_Allianz"
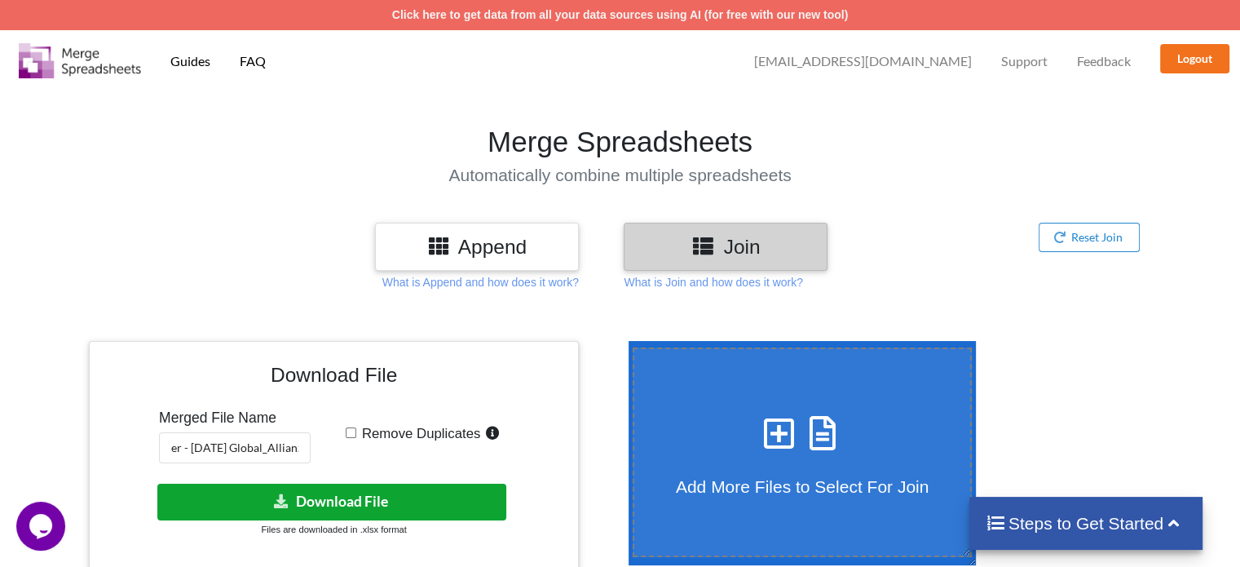
scroll to position [0, 0]
click at [387, 505] on button "Download File" at bounding box center [331, 502] width 349 height 37
